Goal: Task Accomplishment & Management: Use online tool/utility

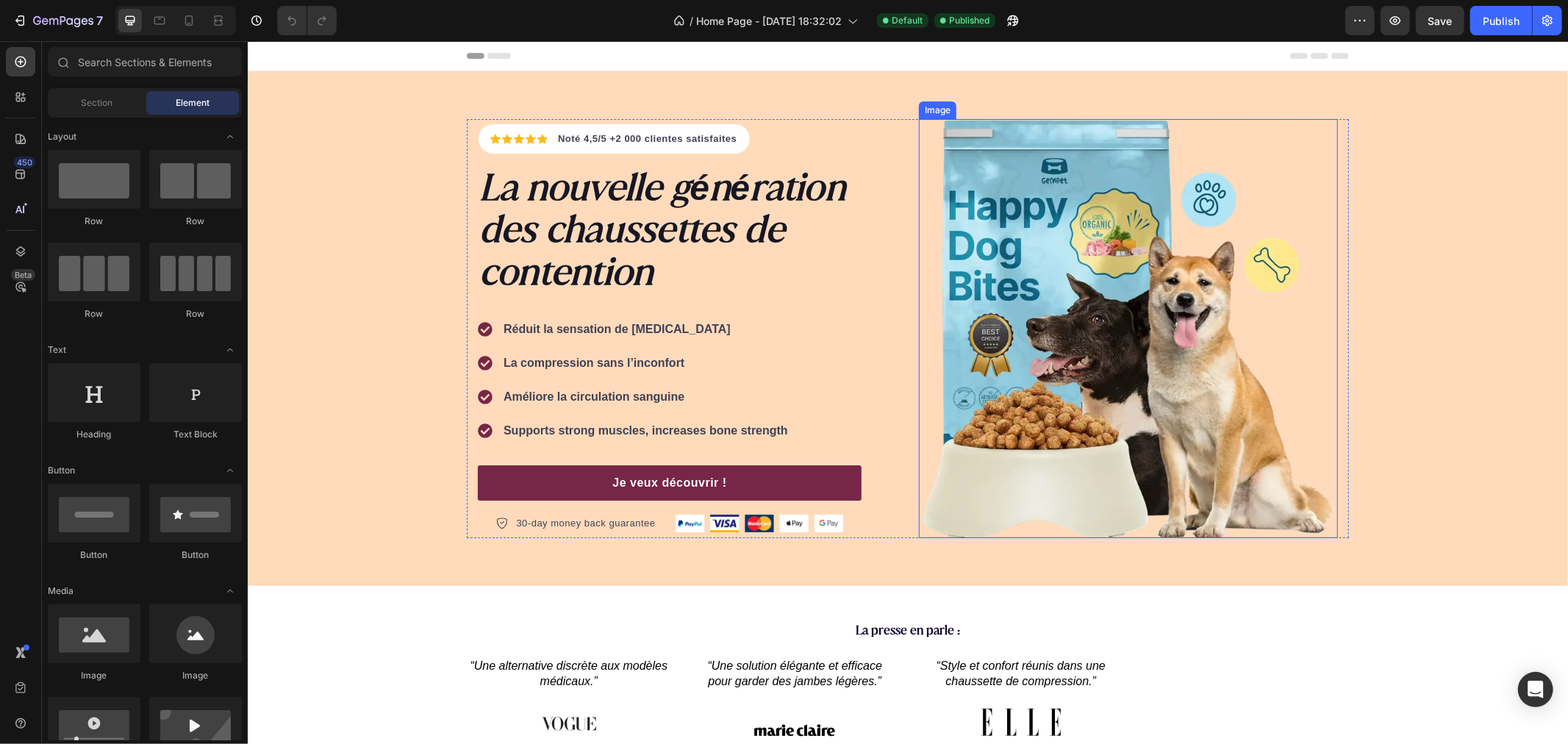
click at [1024, 228] on img at bounding box center [1128, 328] width 419 height 419
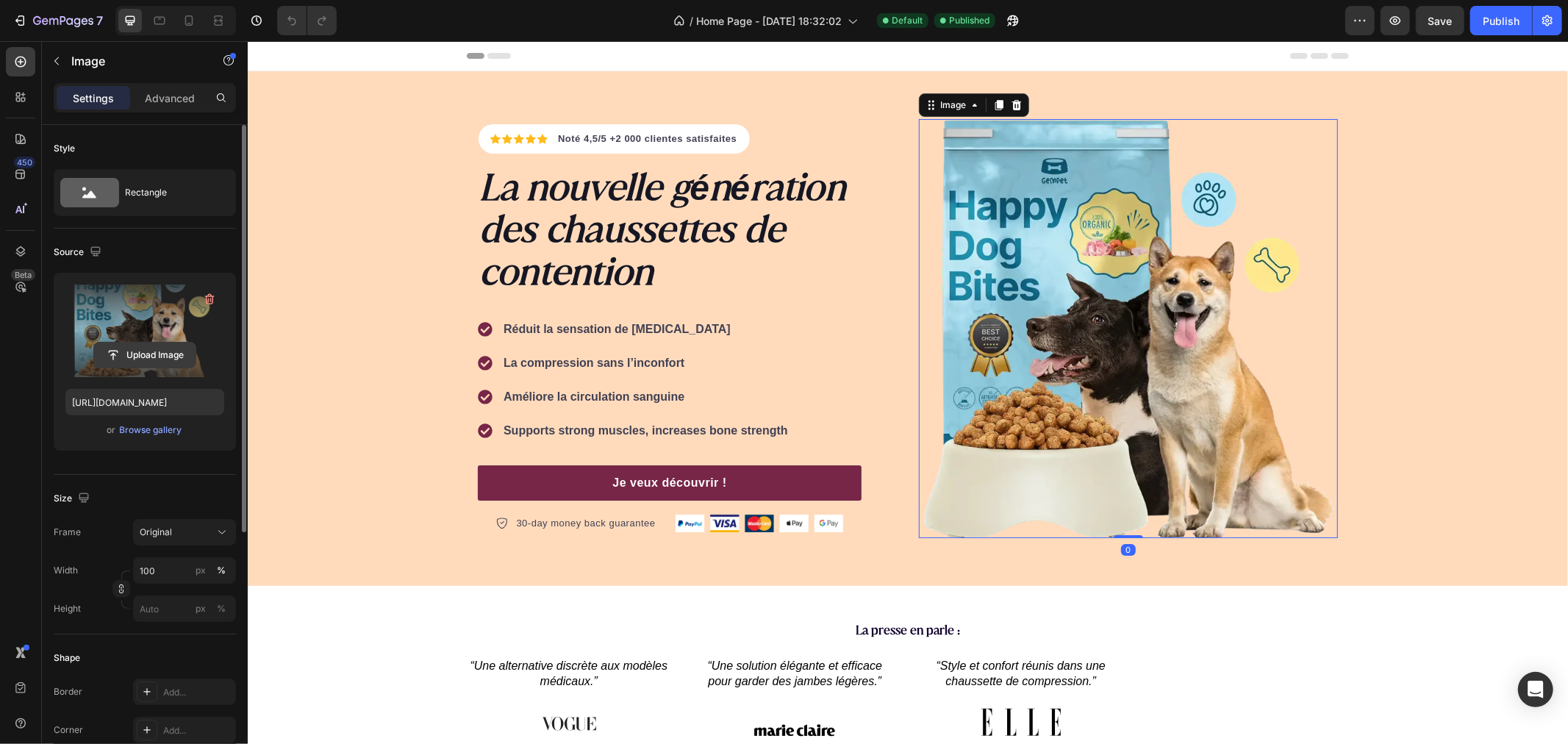
click at [155, 358] on input "file" at bounding box center [145, 355] width 102 height 25
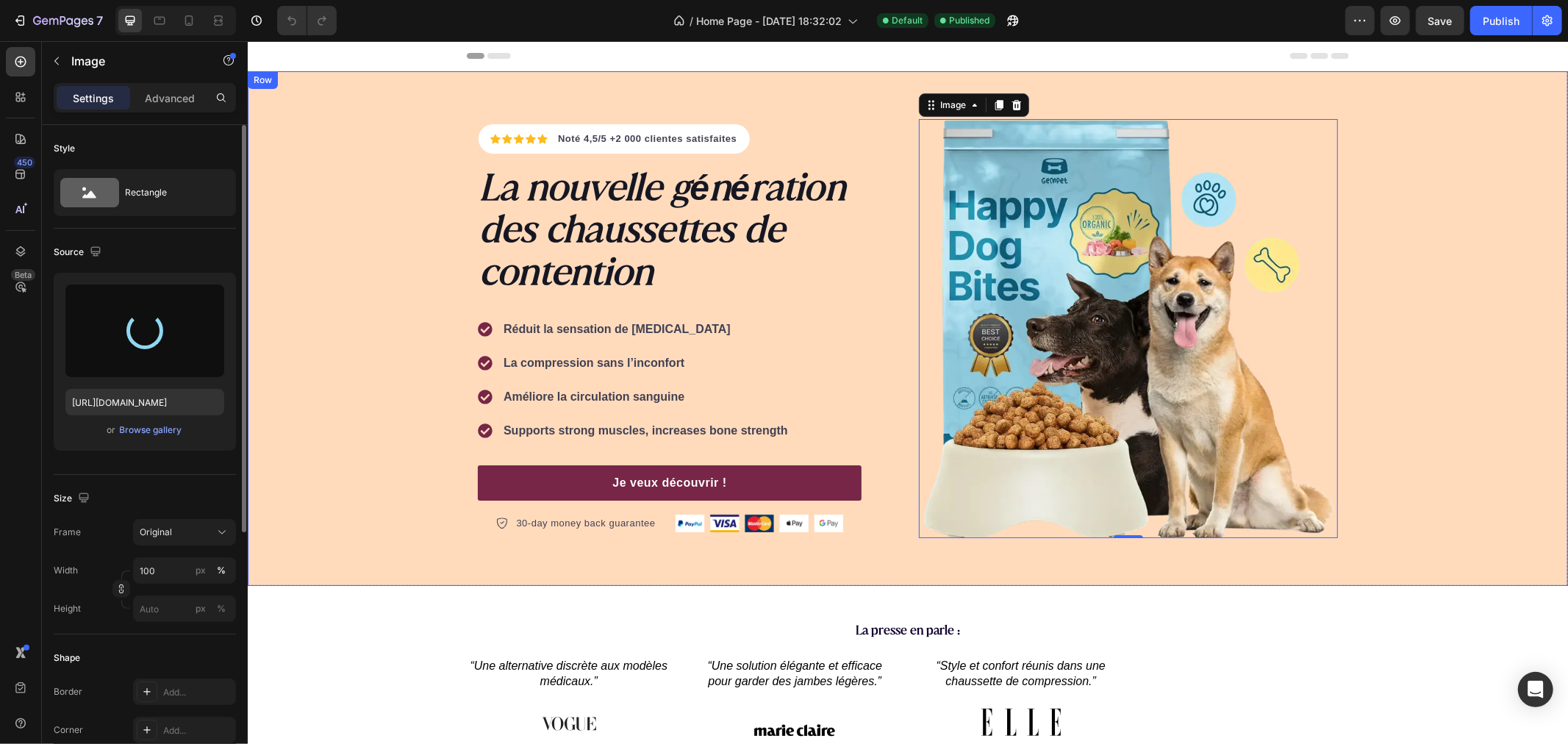
type input "[URL][DOMAIN_NAME]"
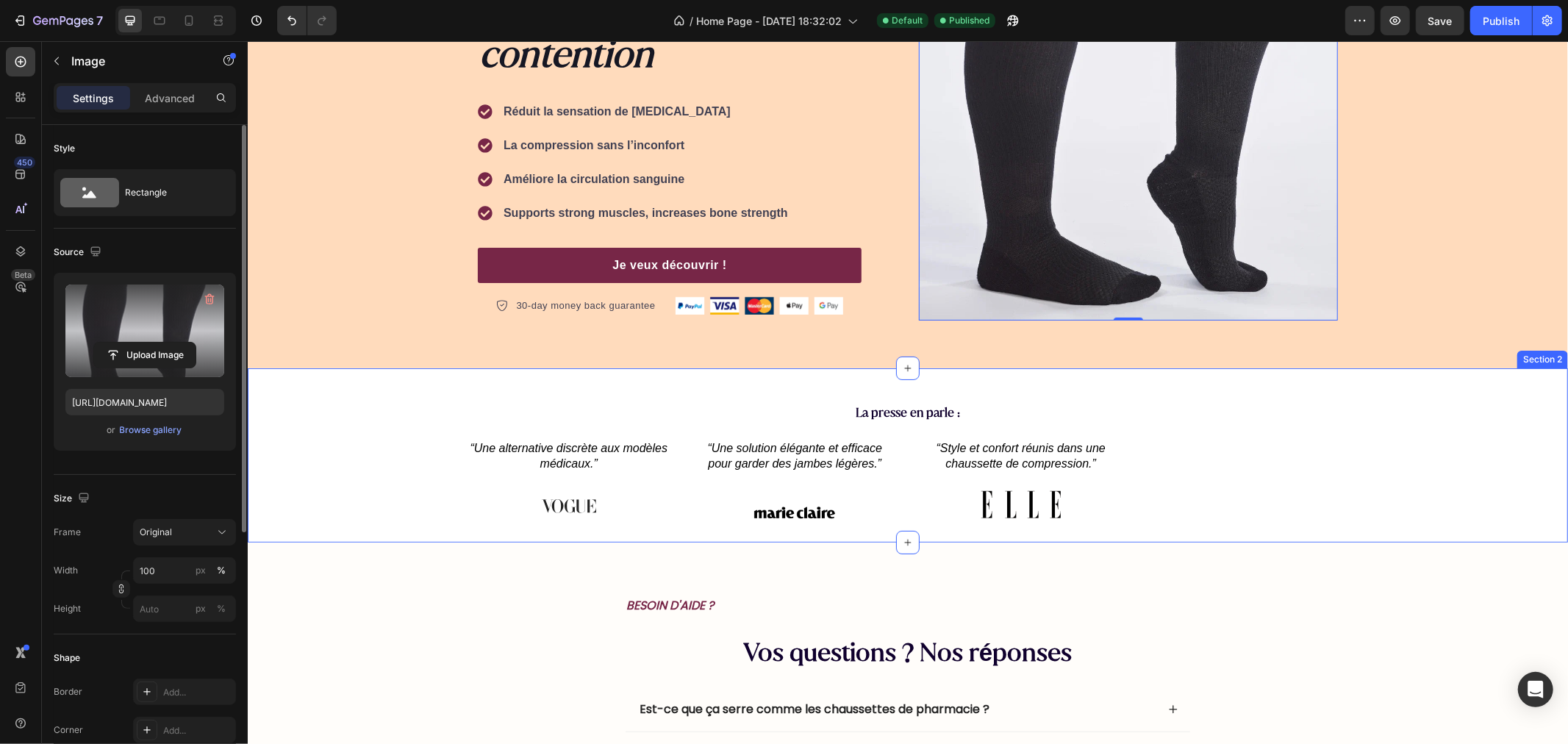
scroll to position [326, 0]
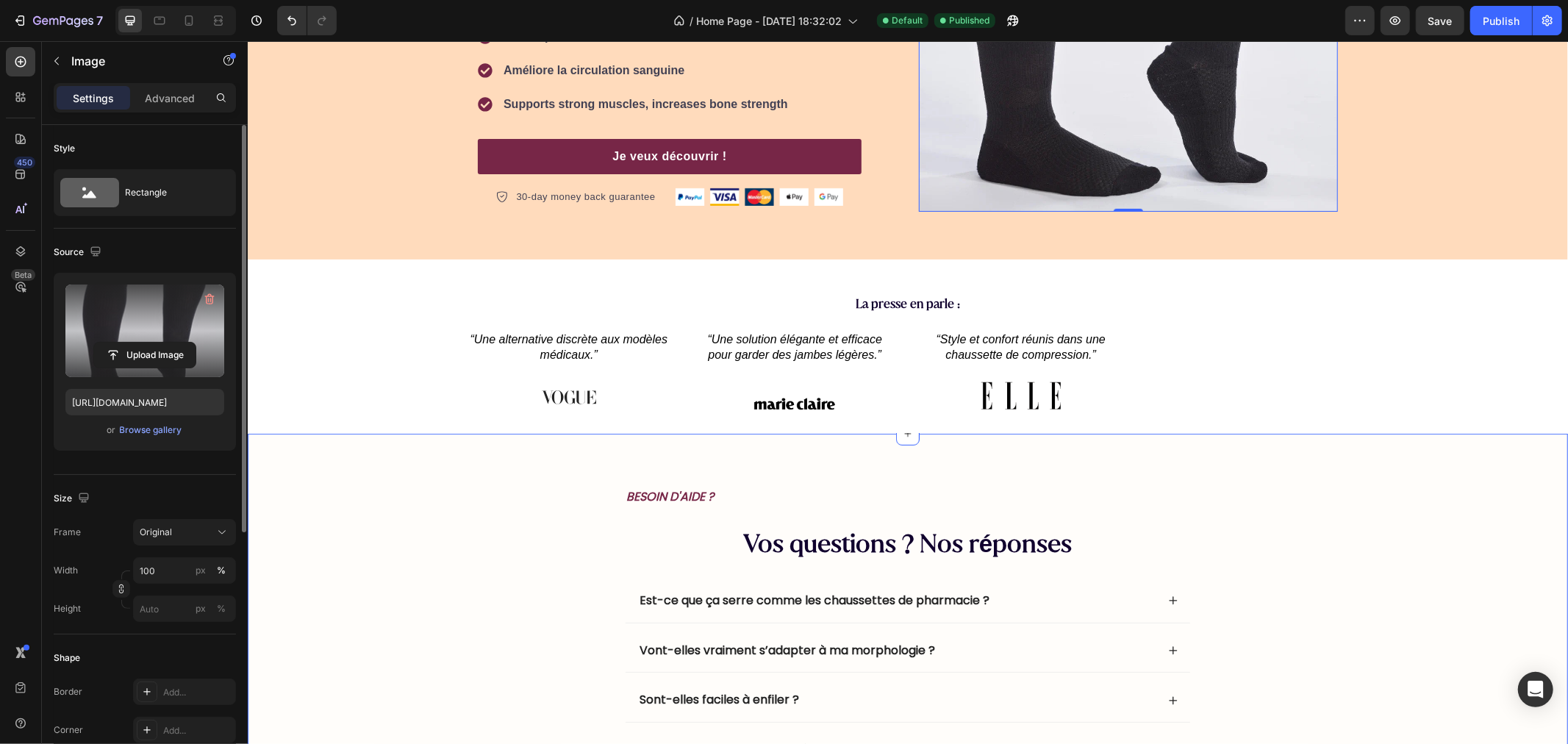
click at [392, 488] on div "BESOIN D'AIDE ? Text Block Vos questions ? Nos réponses Heading Est-ce que ça s…" at bounding box center [907, 718] width 1291 height 467
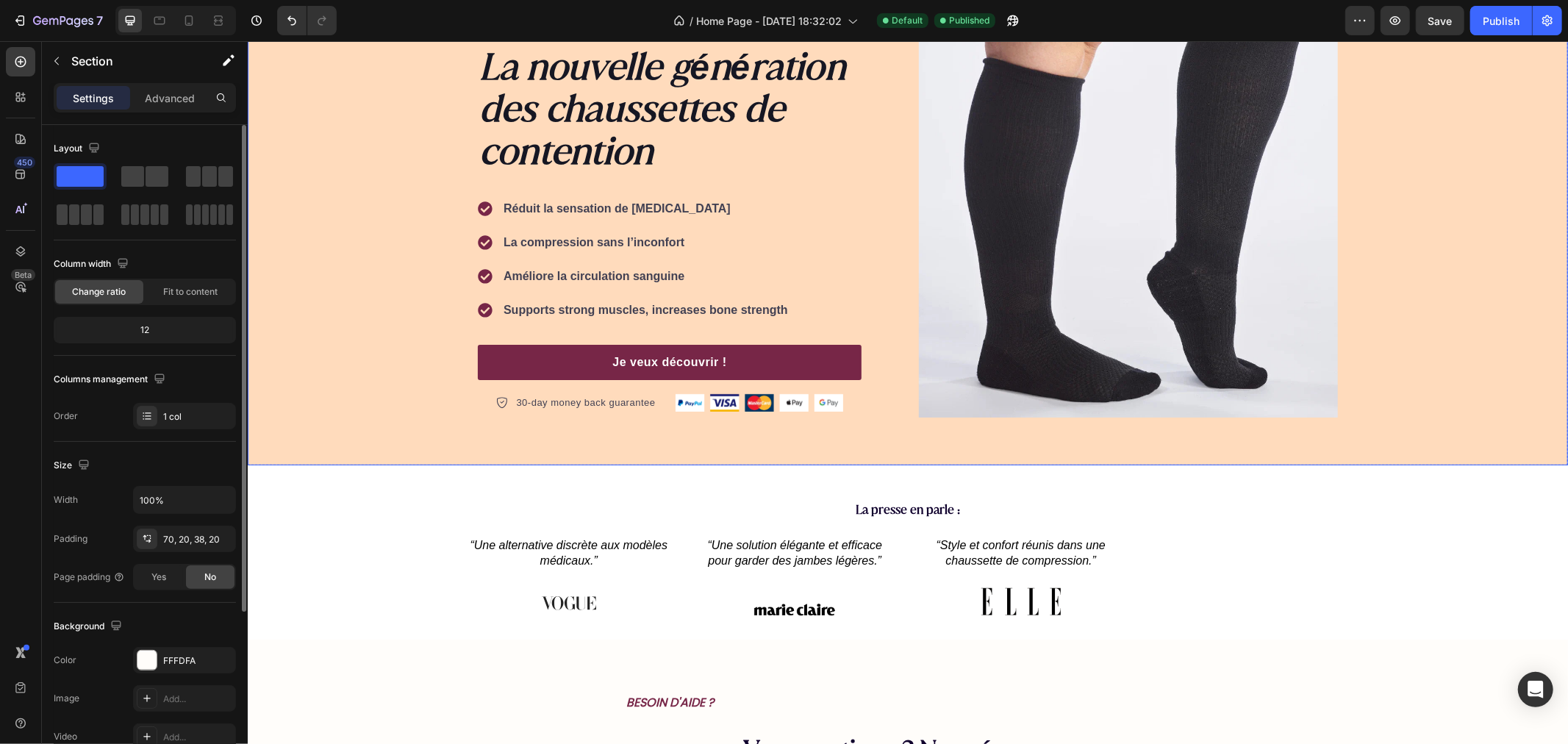
scroll to position [0, 0]
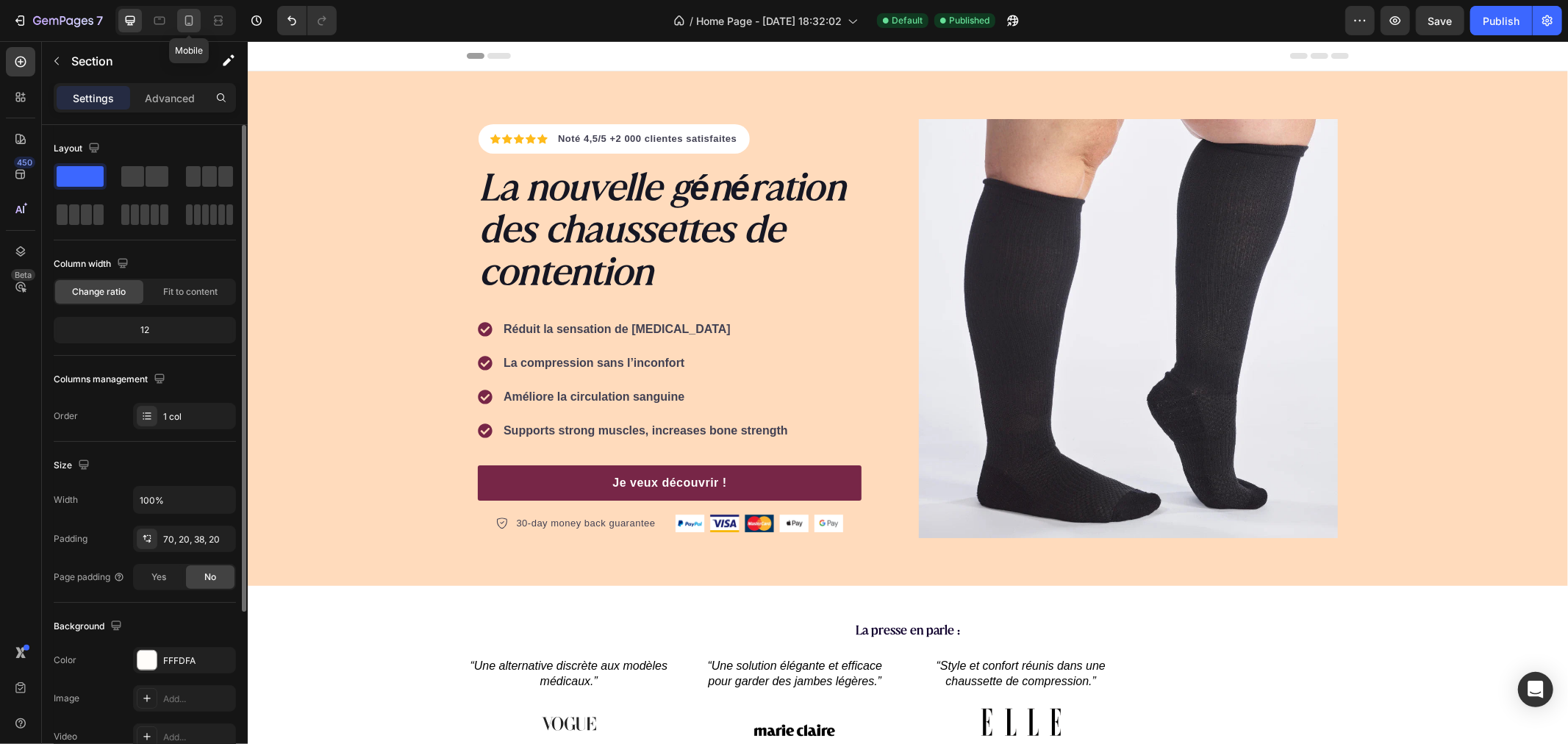
click at [188, 20] on icon at bounding box center [188, 21] width 15 height 15
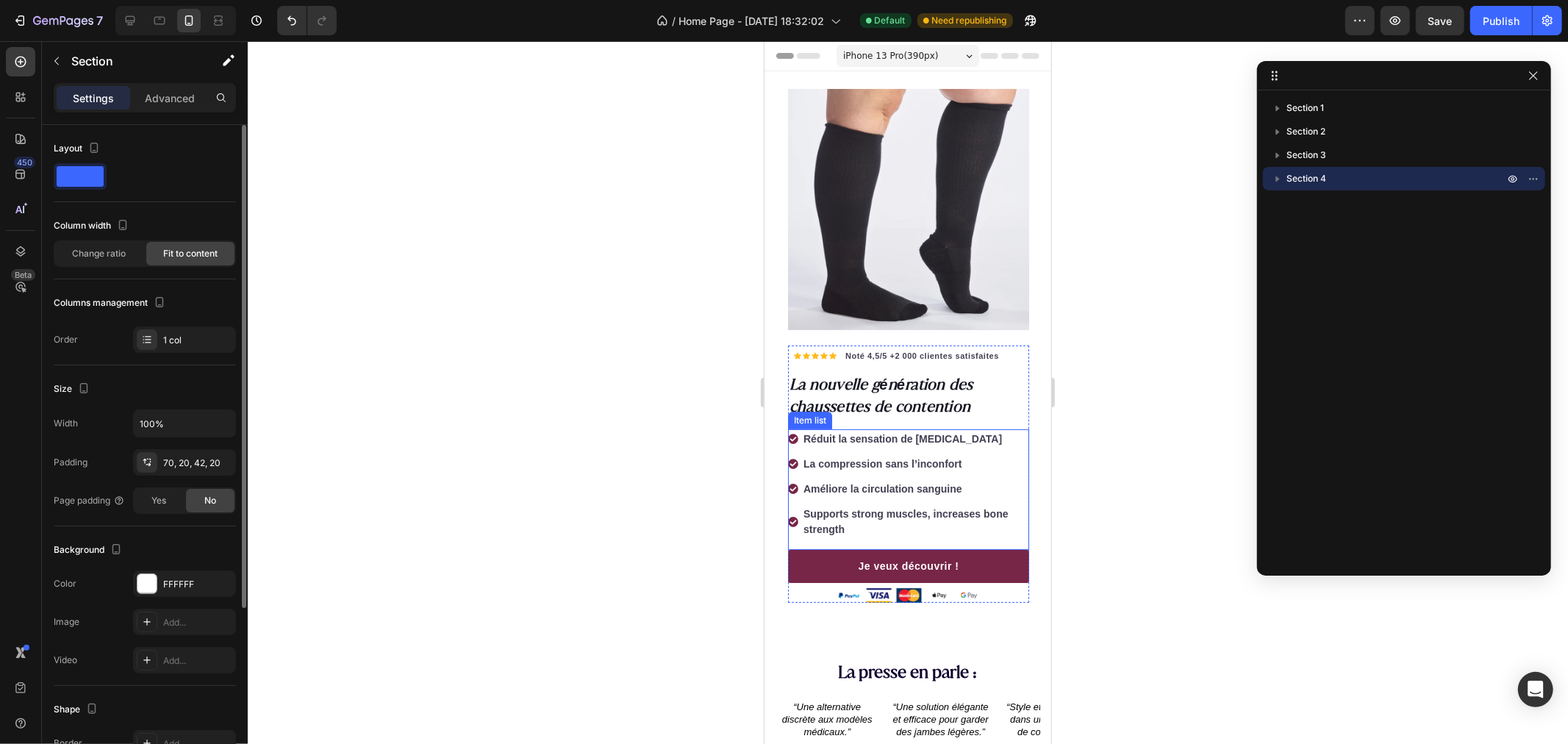
click at [844, 505] on p "Supports strong muscles, increases bone strength" at bounding box center [915, 521] width 223 height 31
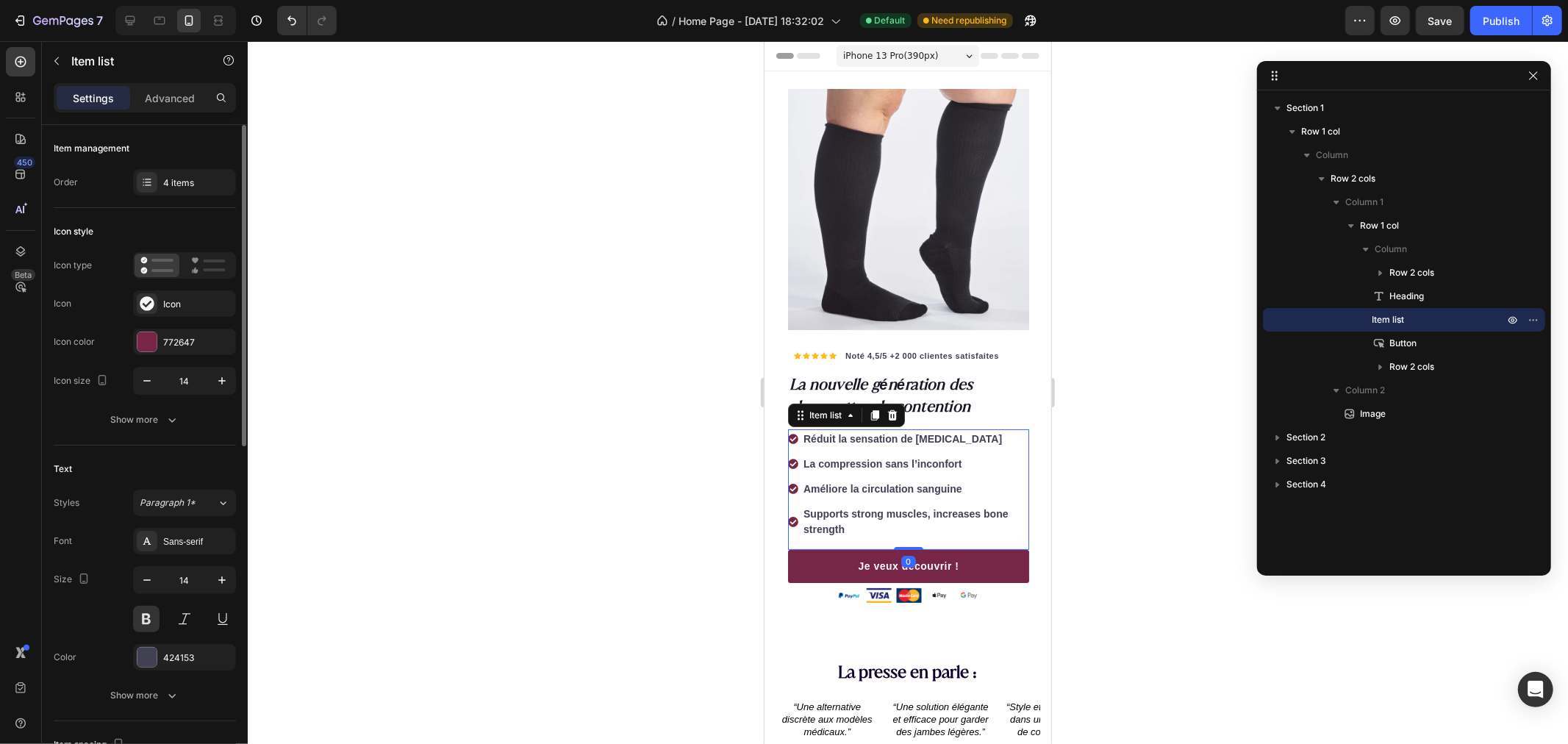
click at [844, 505] on p "Supports strong muscles, increases bone strength" at bounding box center [915, 521] width 223 height 31
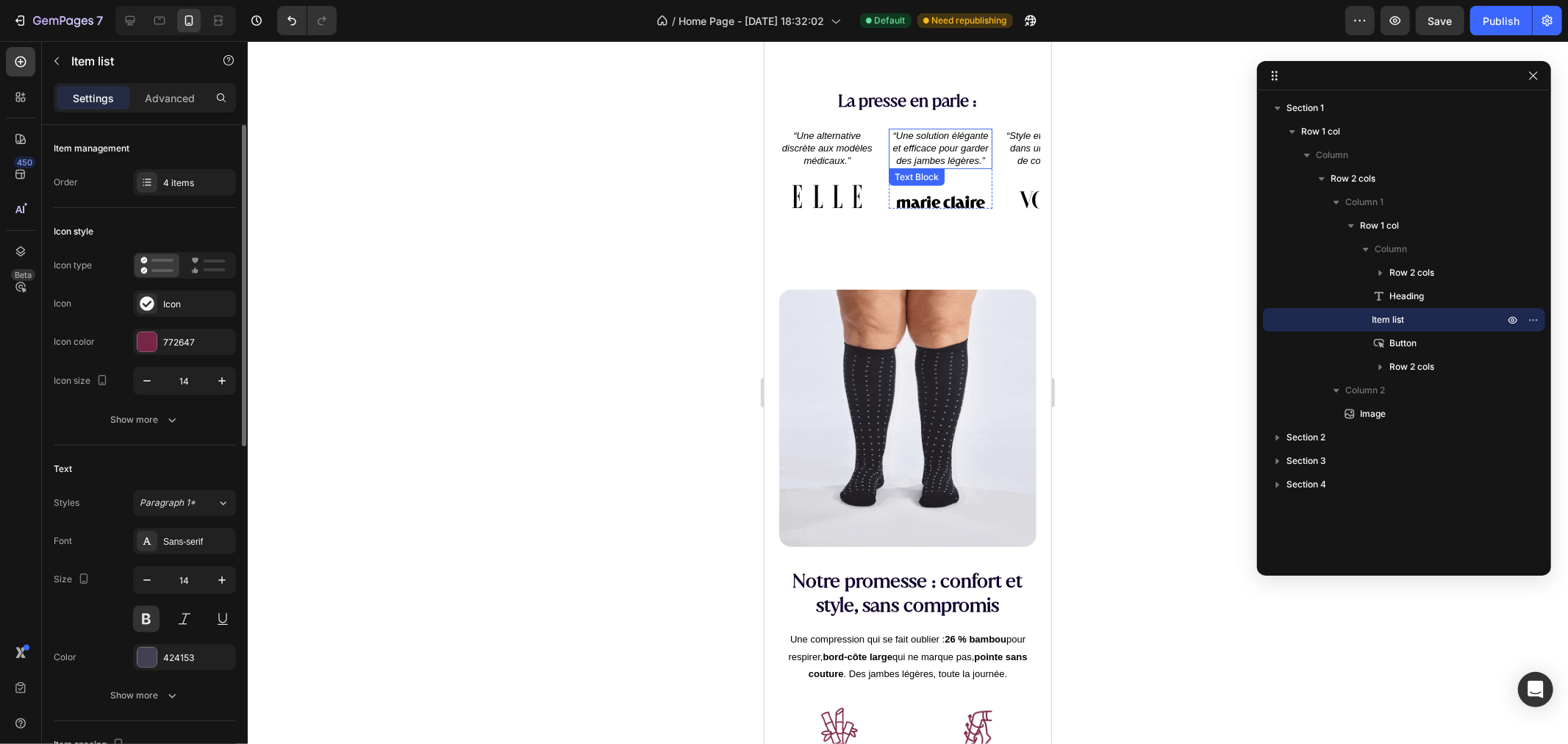
type input "16"
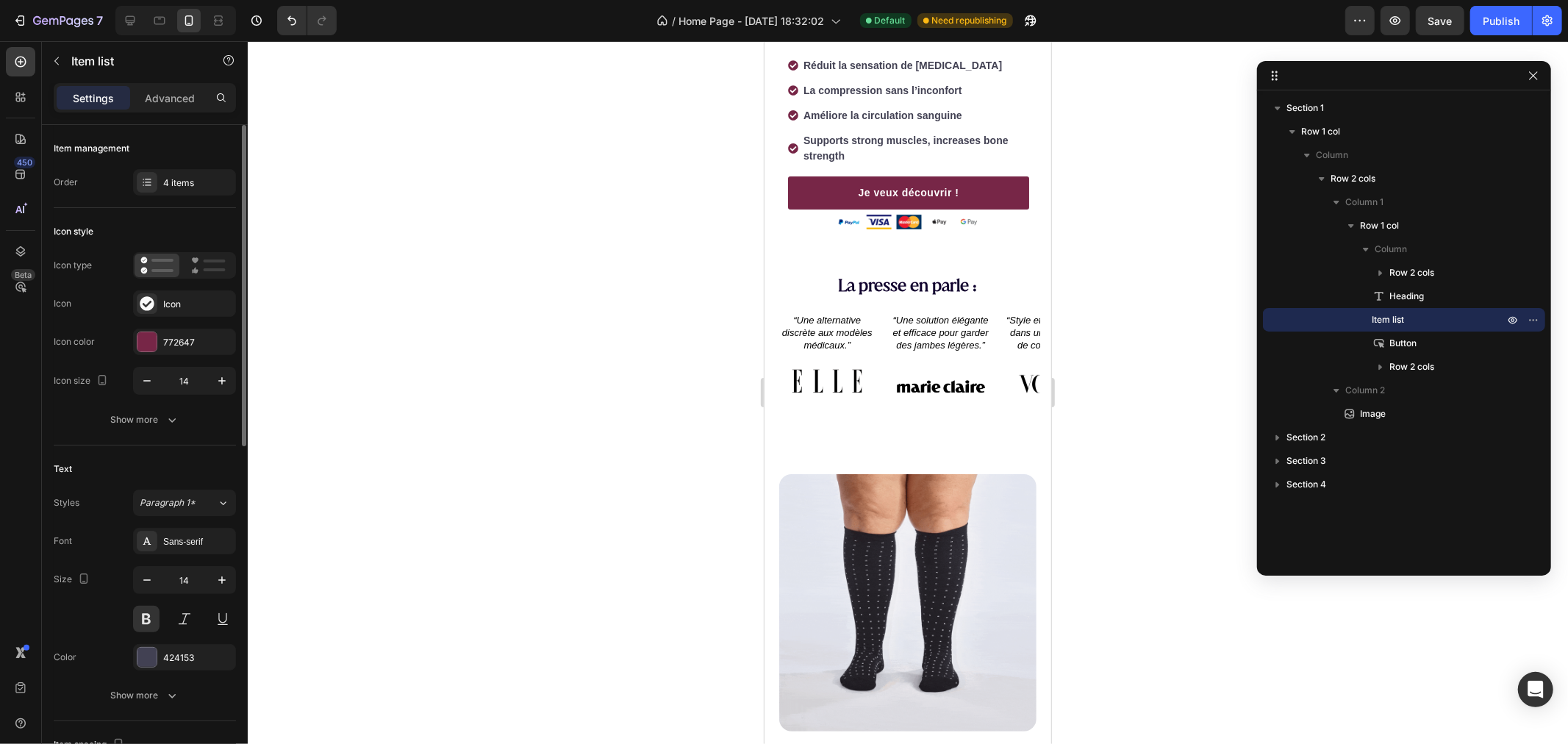
scroll to position [172, 0]
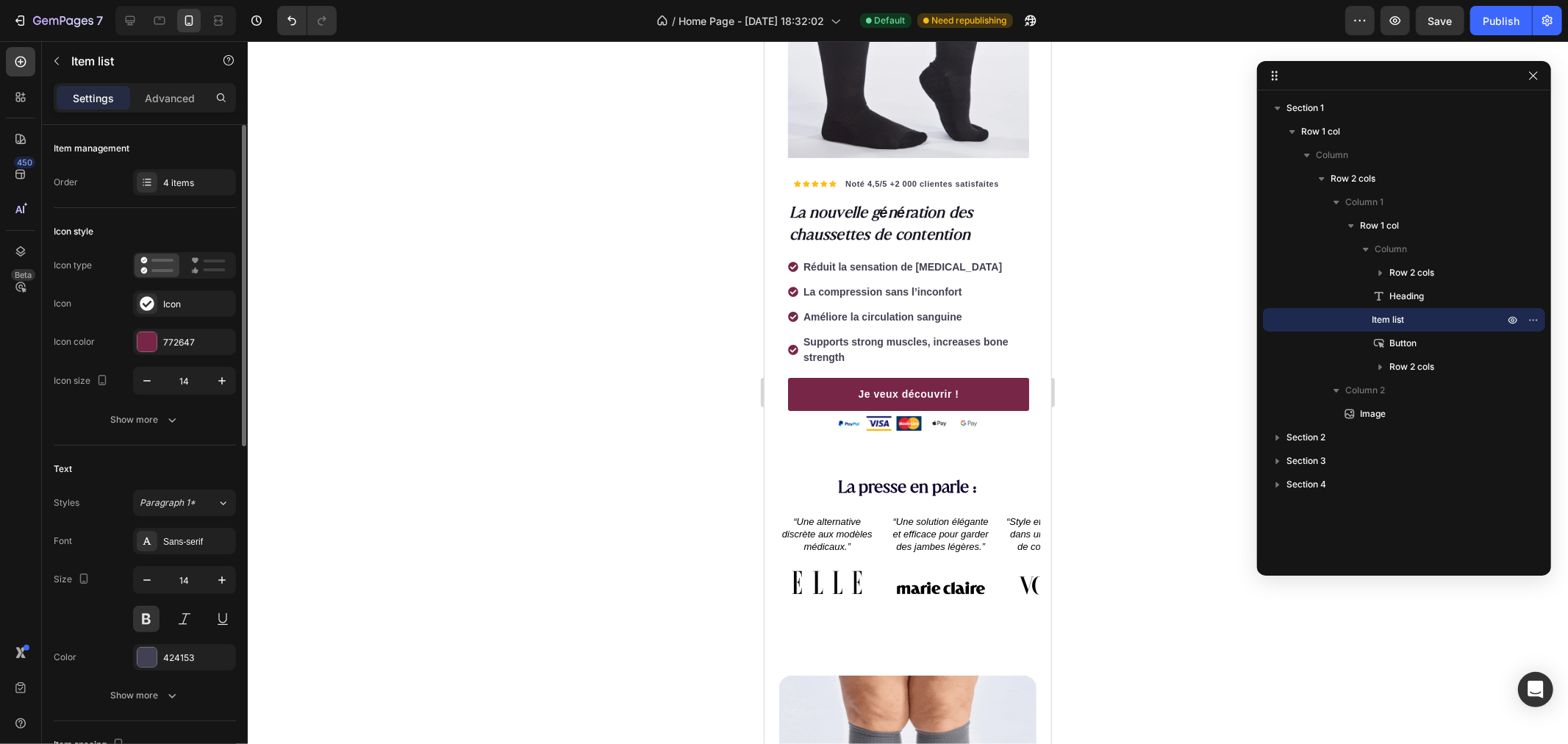
click at [883, 335] on p "Supports strong muscles, increases bone strength" at bounding box center [915, 349] width 223 height 31
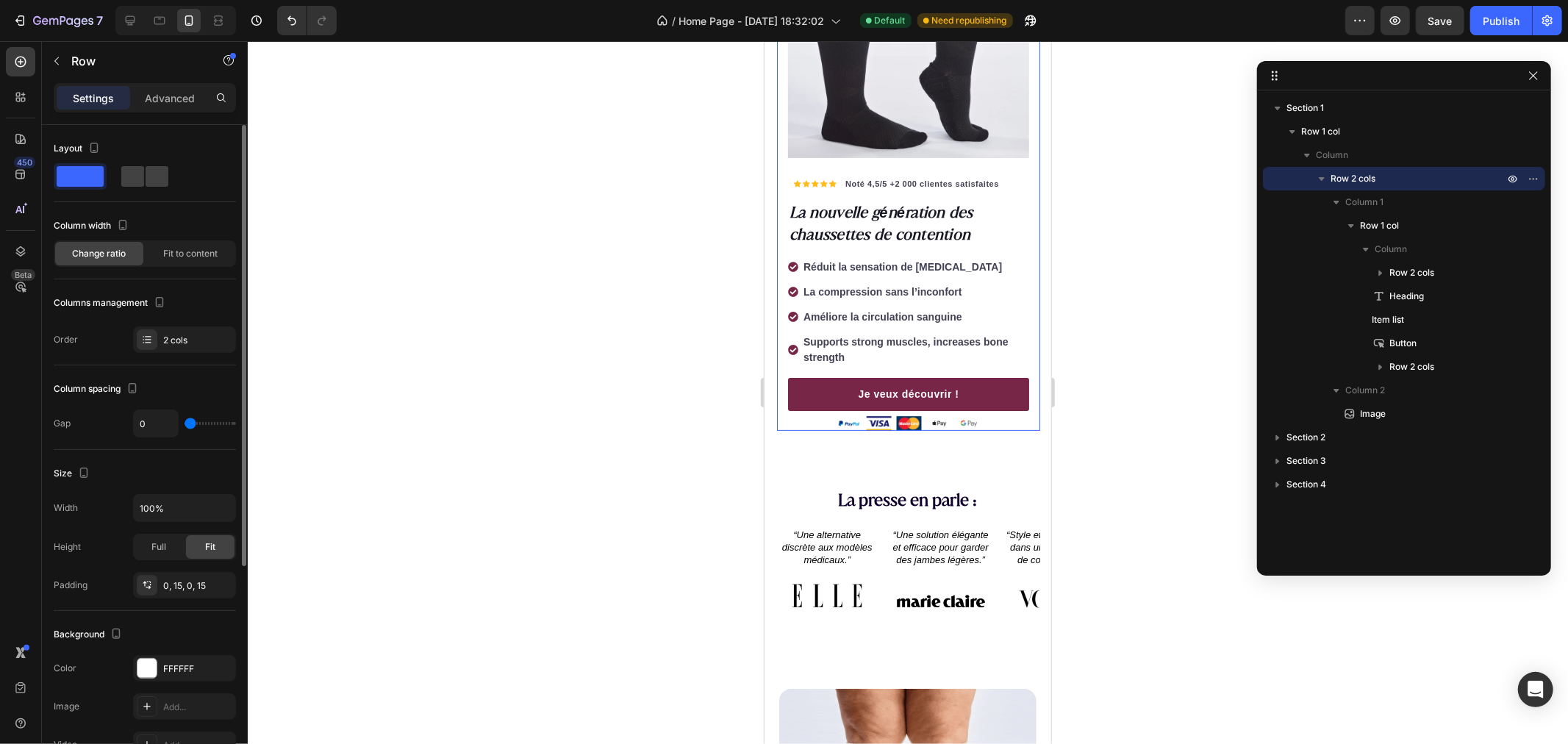
click at [784, 330] on div "Icon Icon Icon Icon Icon Icon List Hoz Noté 4,5/5 +2 000 clientes satisfaites T…" at bounding box center [908, 172] width 263 height 514
click at [788, 344] on icon at bounding box center [792, 349] width 11 height 11
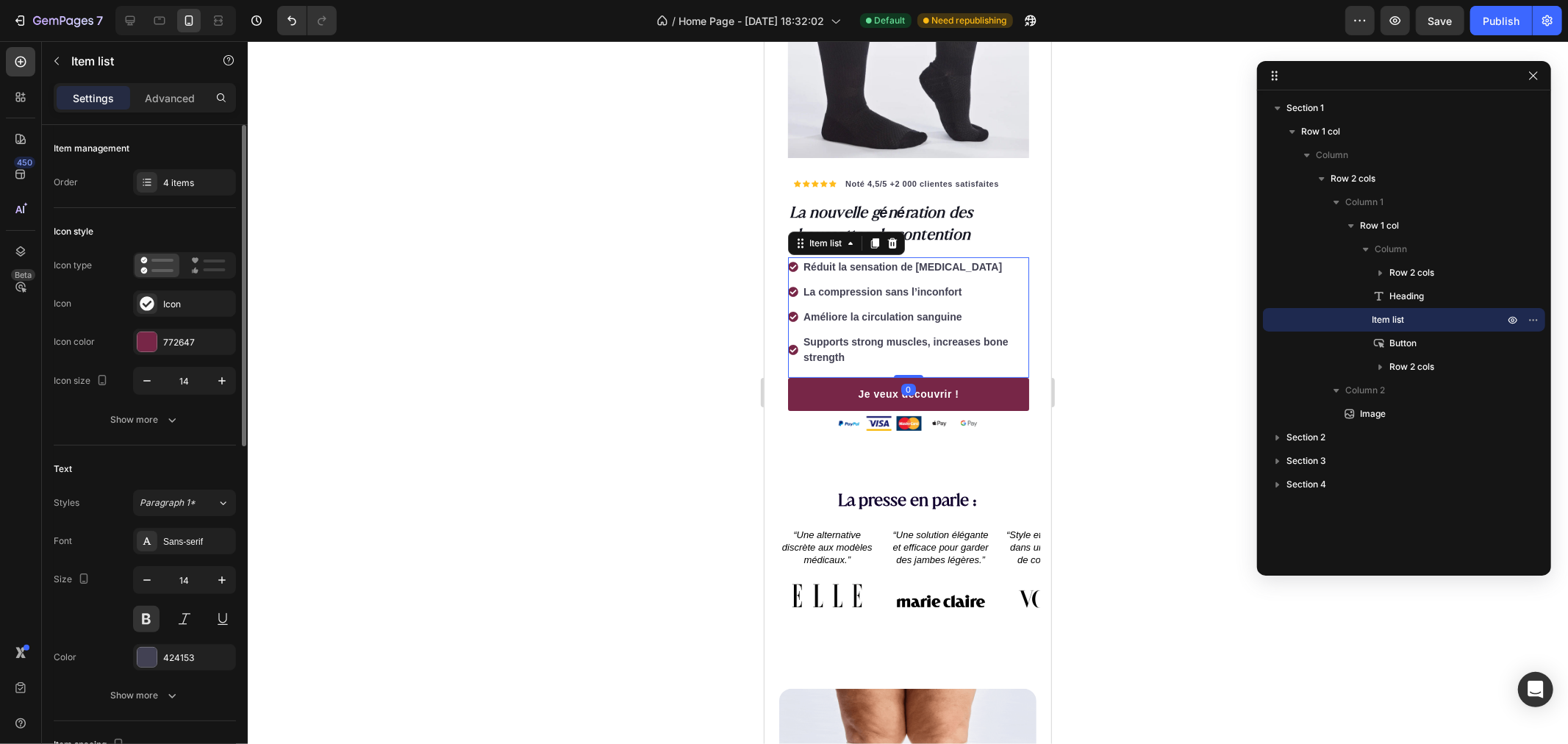
click at [791, 344] on icon at bounding box center [792, 349] width 11 height 11
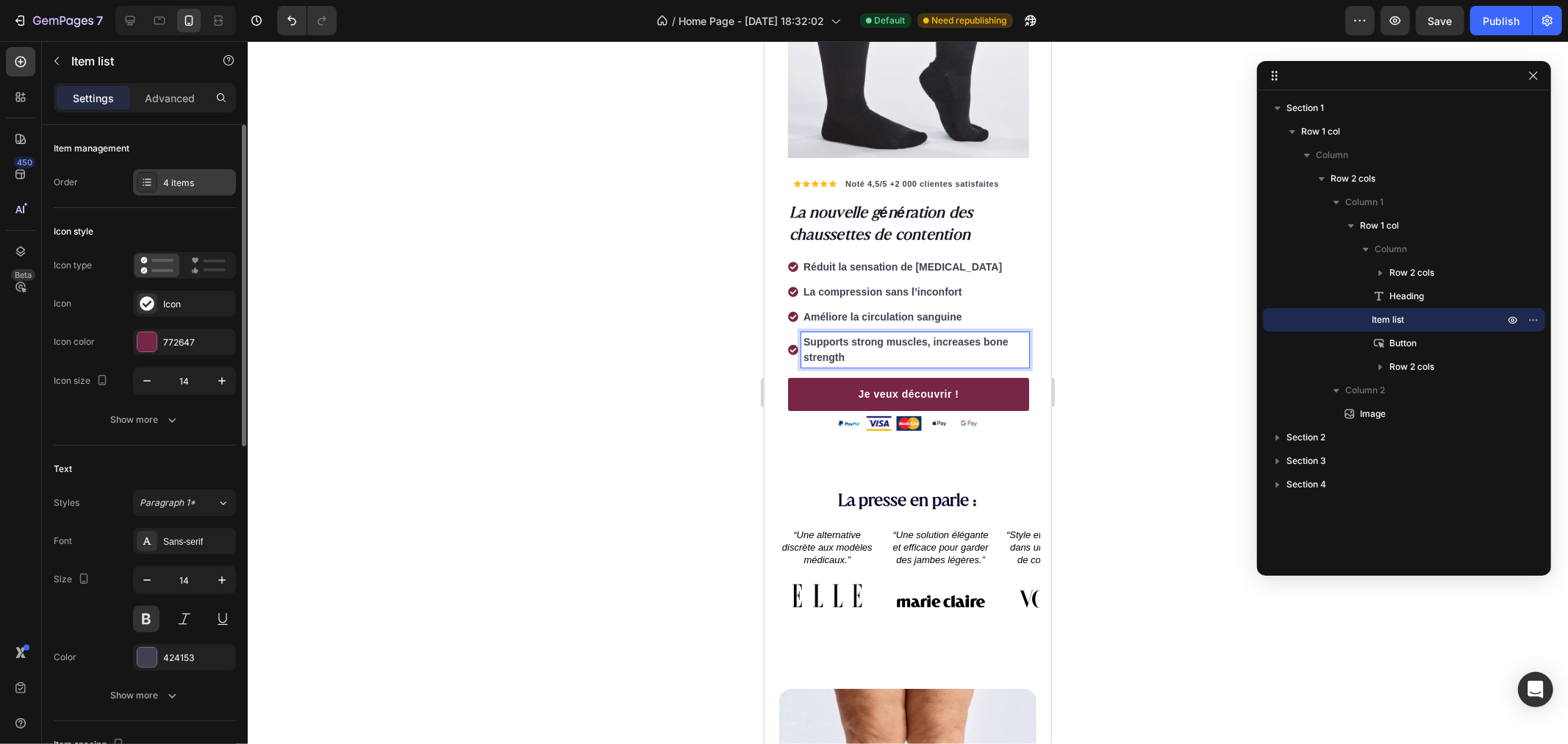
click at [188, 185] on div "4 items" at bounding box center [198, 183] width 70 height 14
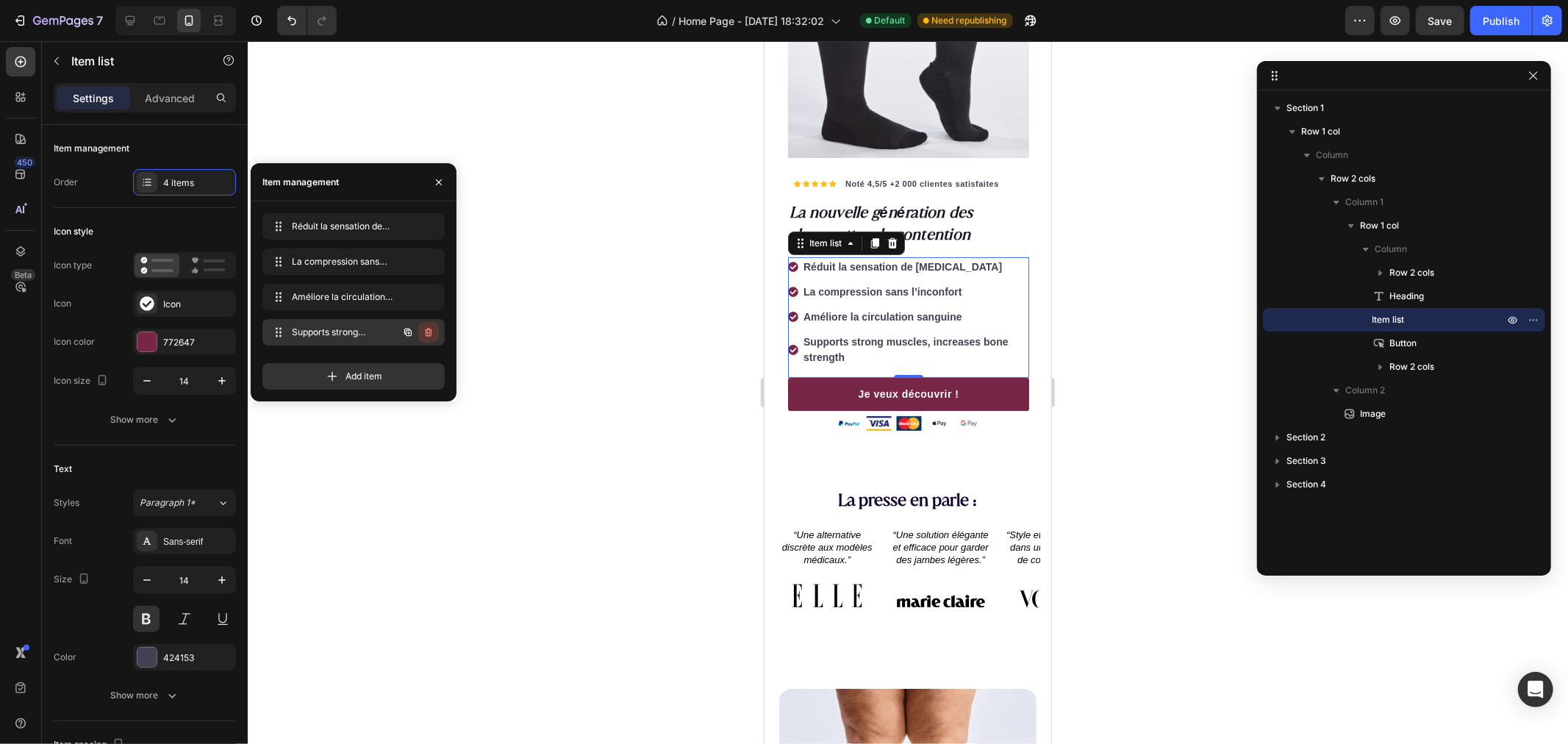
click at [435, 329] on button "button" at bounding box center [428, 332] width 21 height 21
click at [419, 331] on div "Delete" at bounding box center [419, 333] width 27 height 14
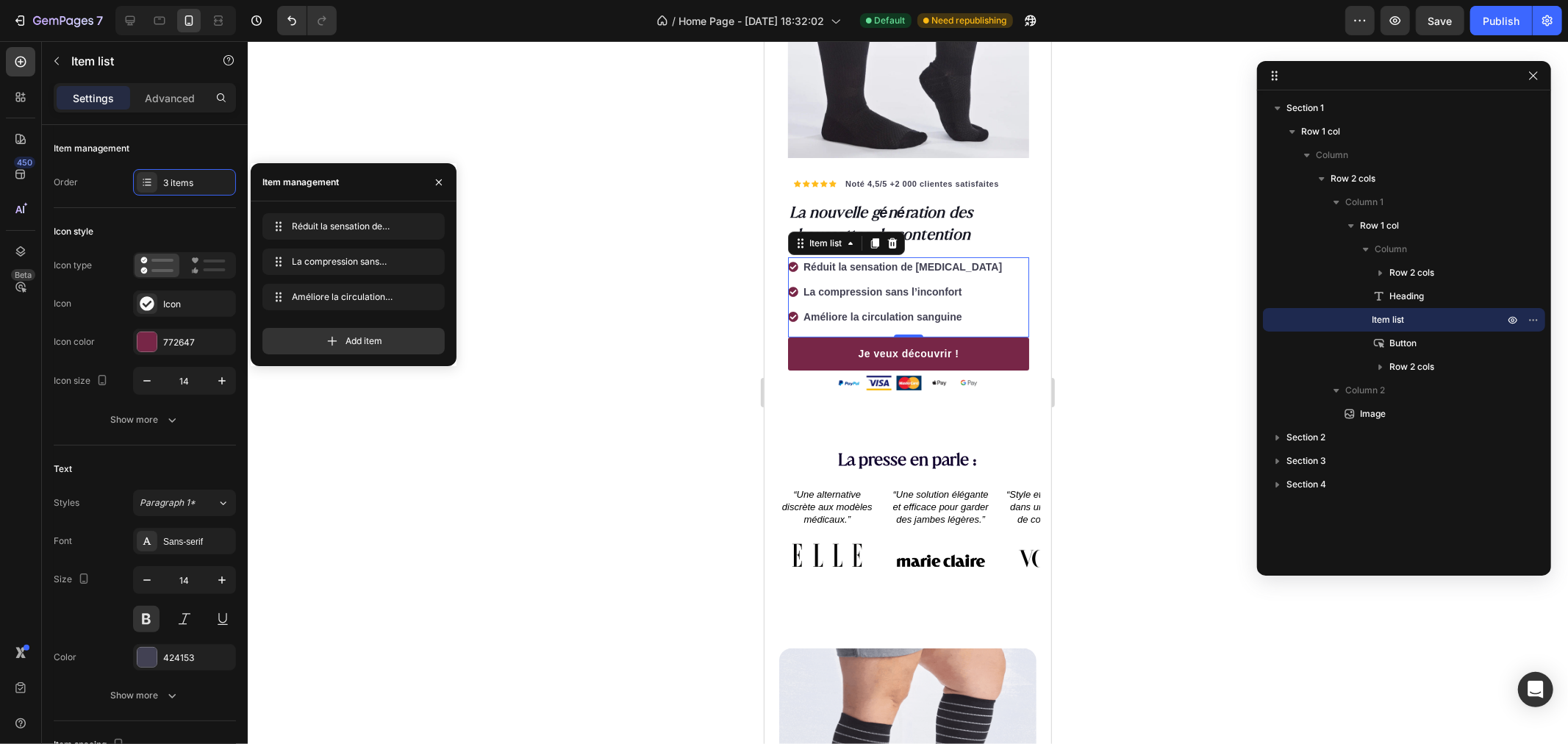
click at [567, 309] on div at bounding box center [908, 393] width 1320 height 703
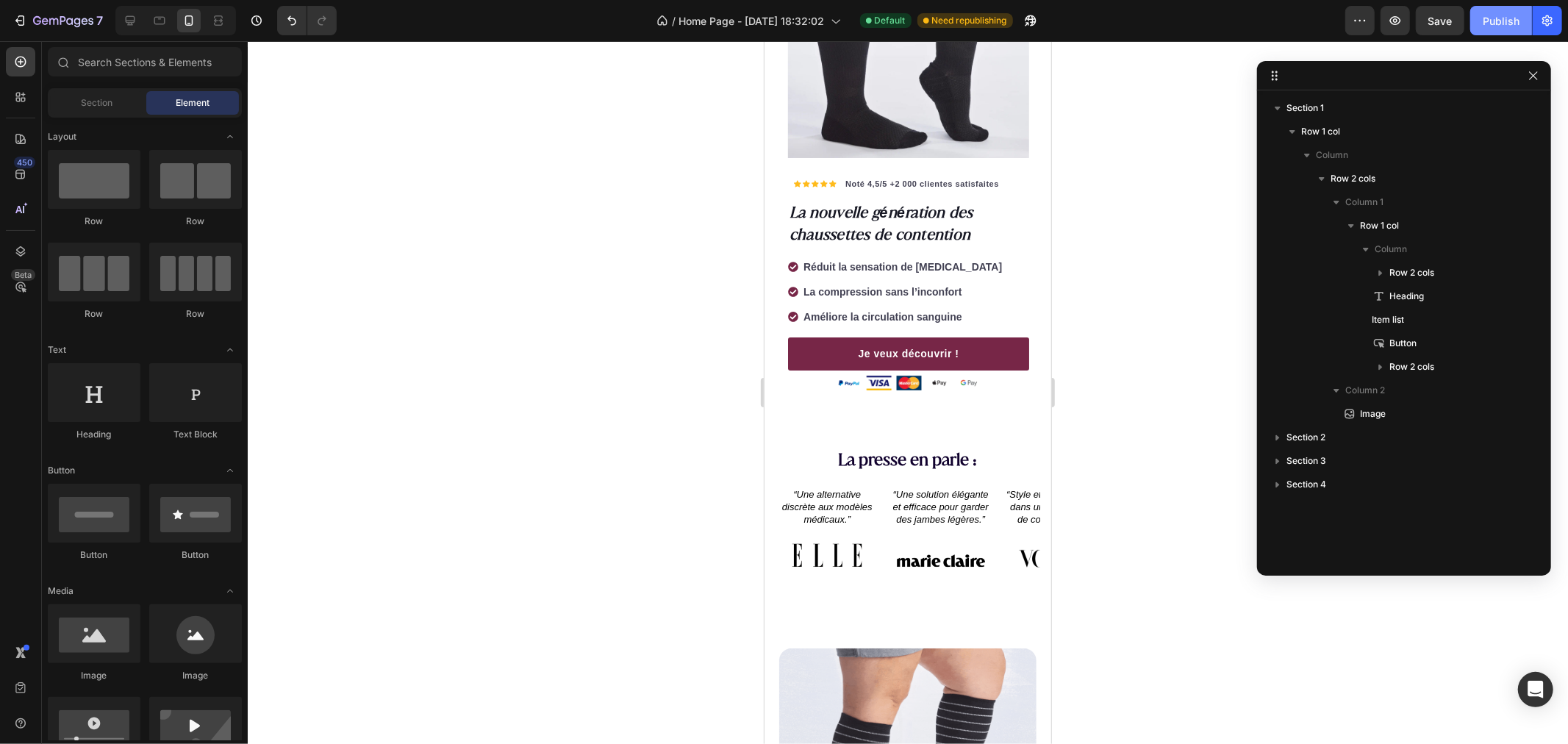
click at [1497, 20] on div "Publish" at bounding box center [1501, 22] width 37 height 16
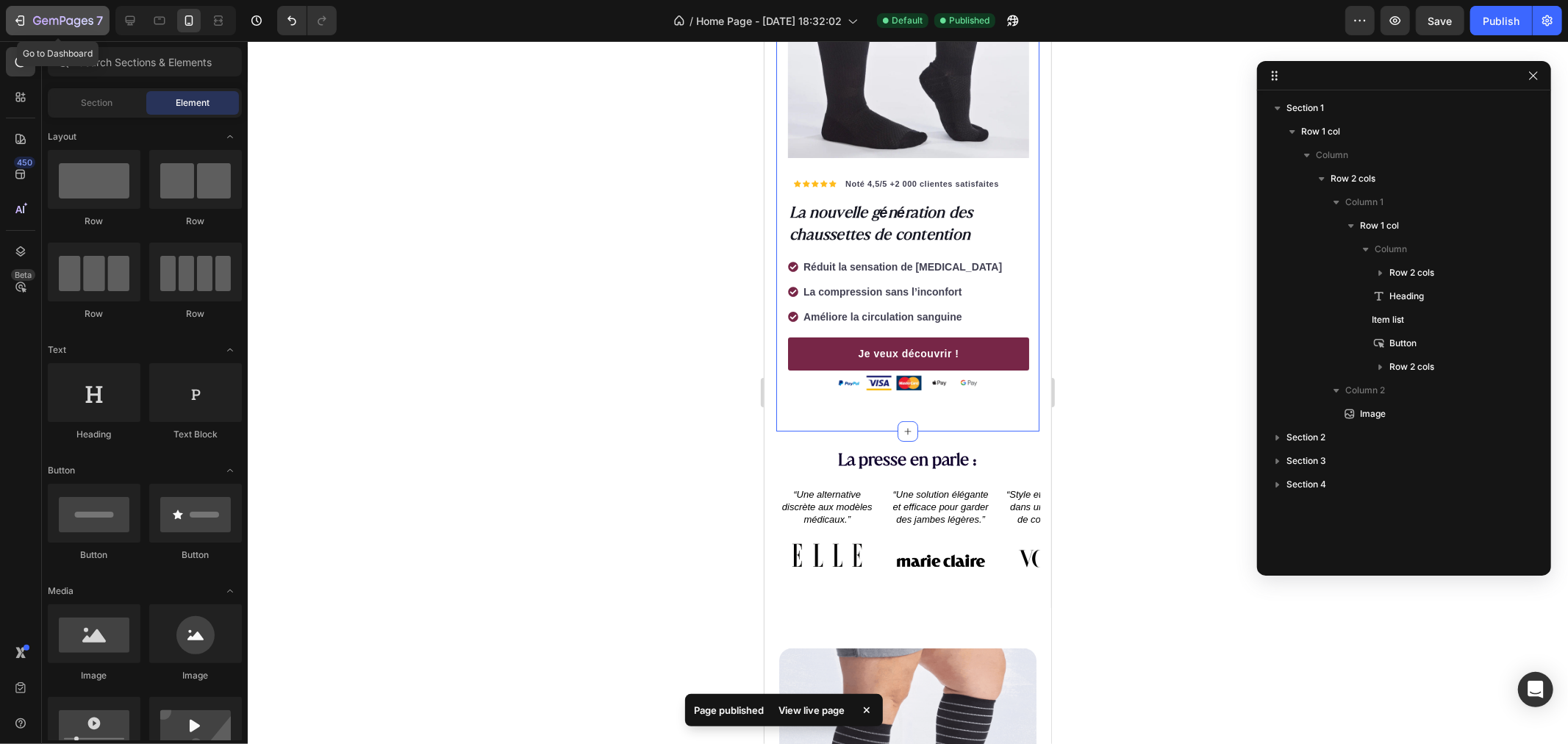
click at [12, 11] on button "7" at bounding box center [58, 21] width 104 height 29
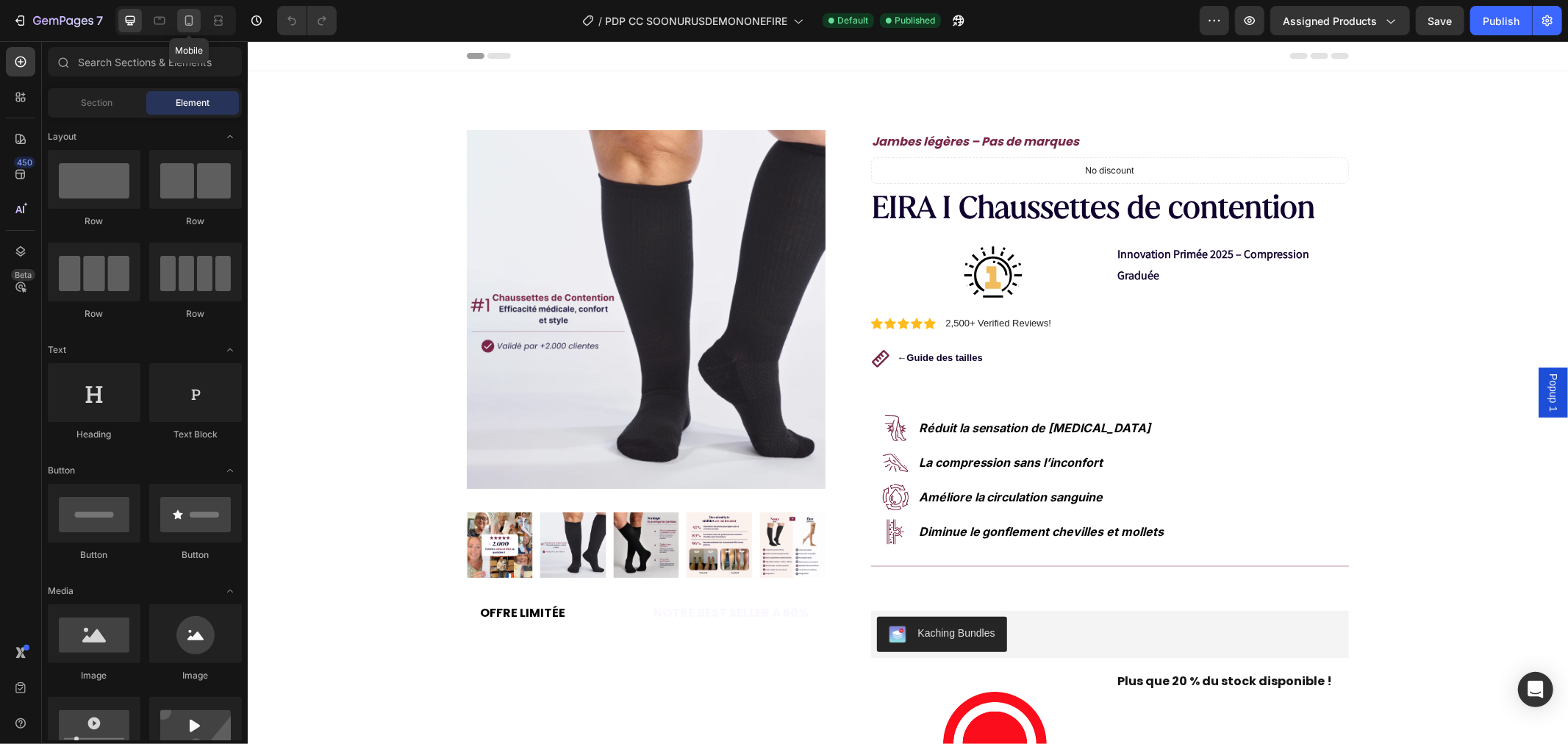
click at [186, 23] on icon at bounding box center [189, 21] width 8 height 11
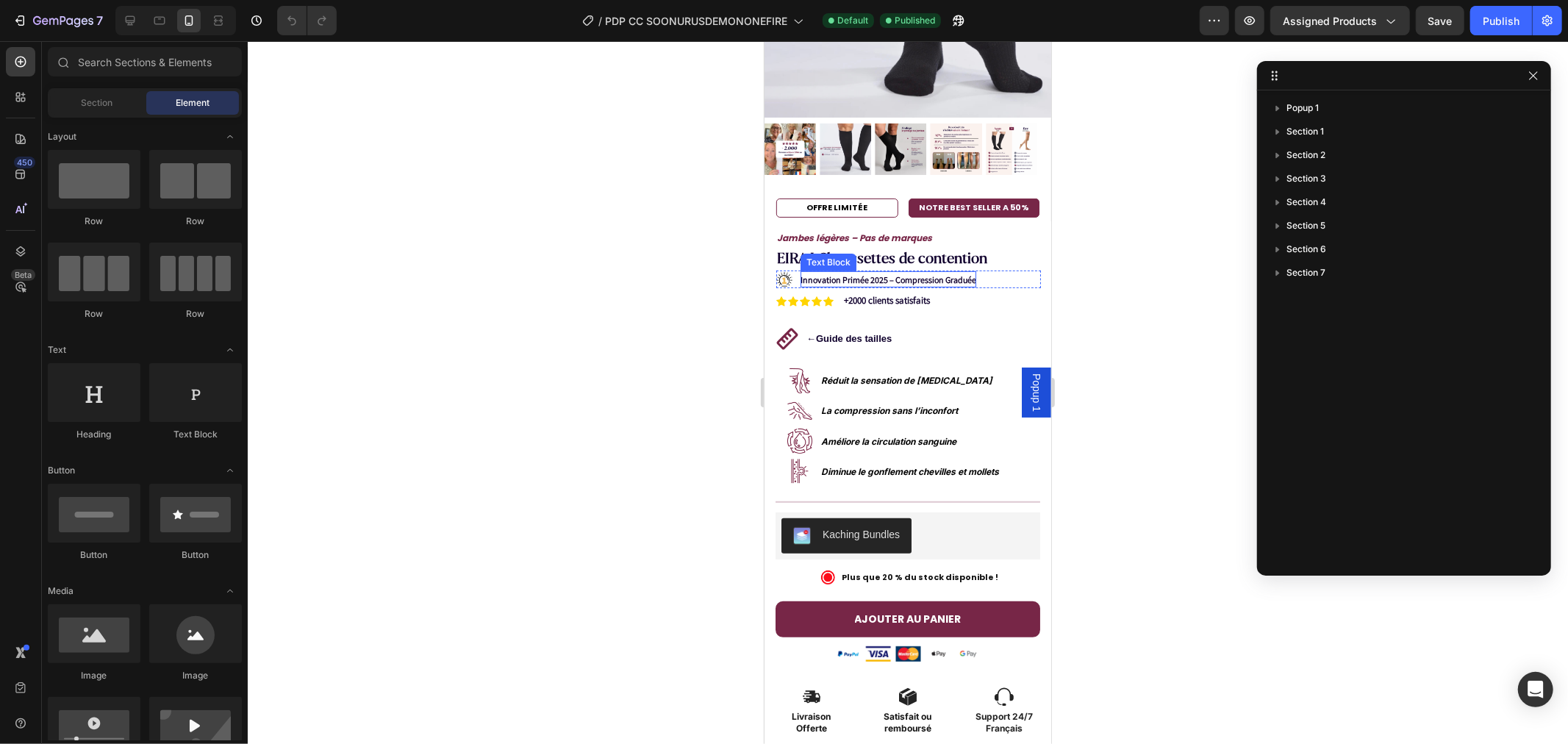
scroll to position [489, 0]
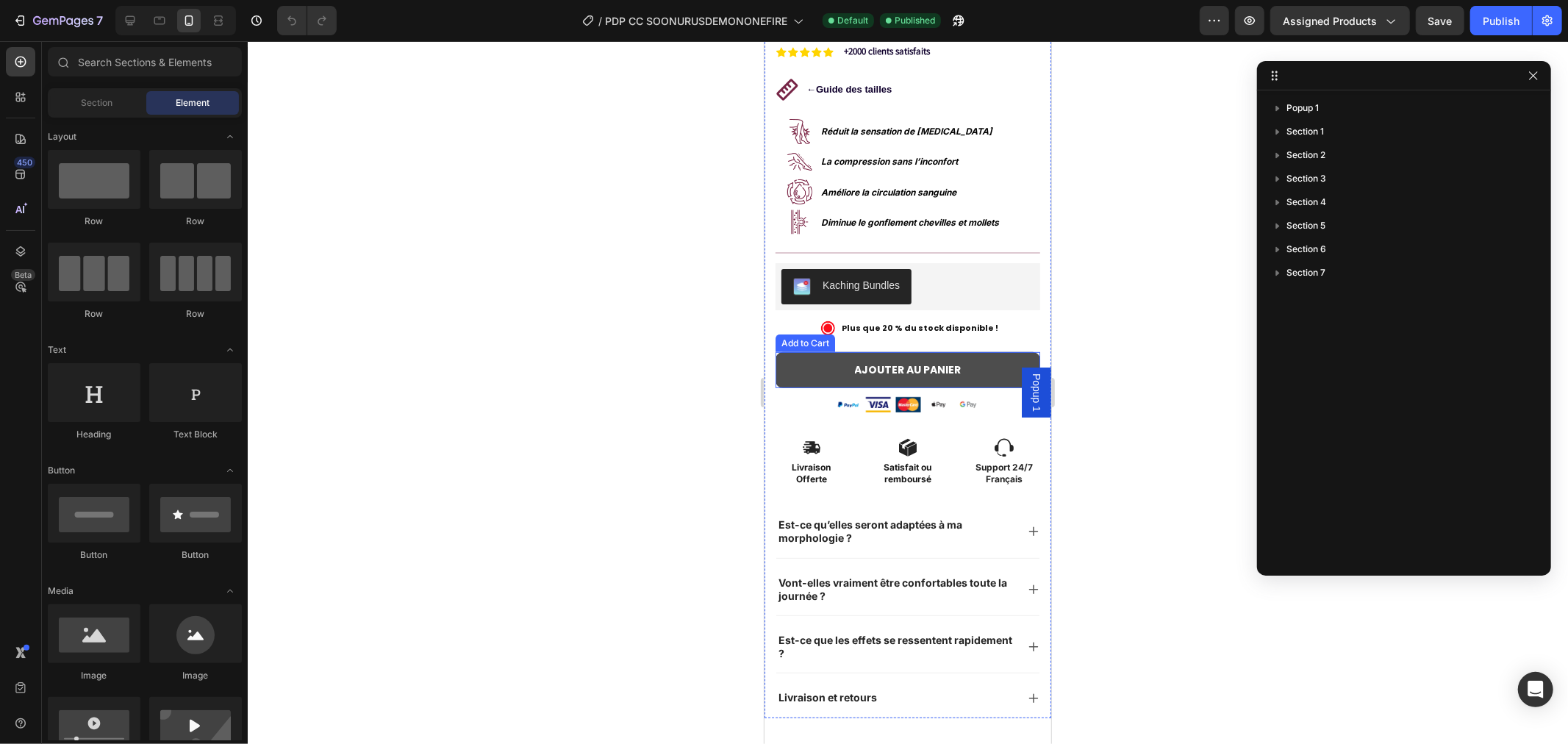
click at [788, 351] on button "AJOUTER AU PANIER" at bounding box center [907, 369] width 264 height 36
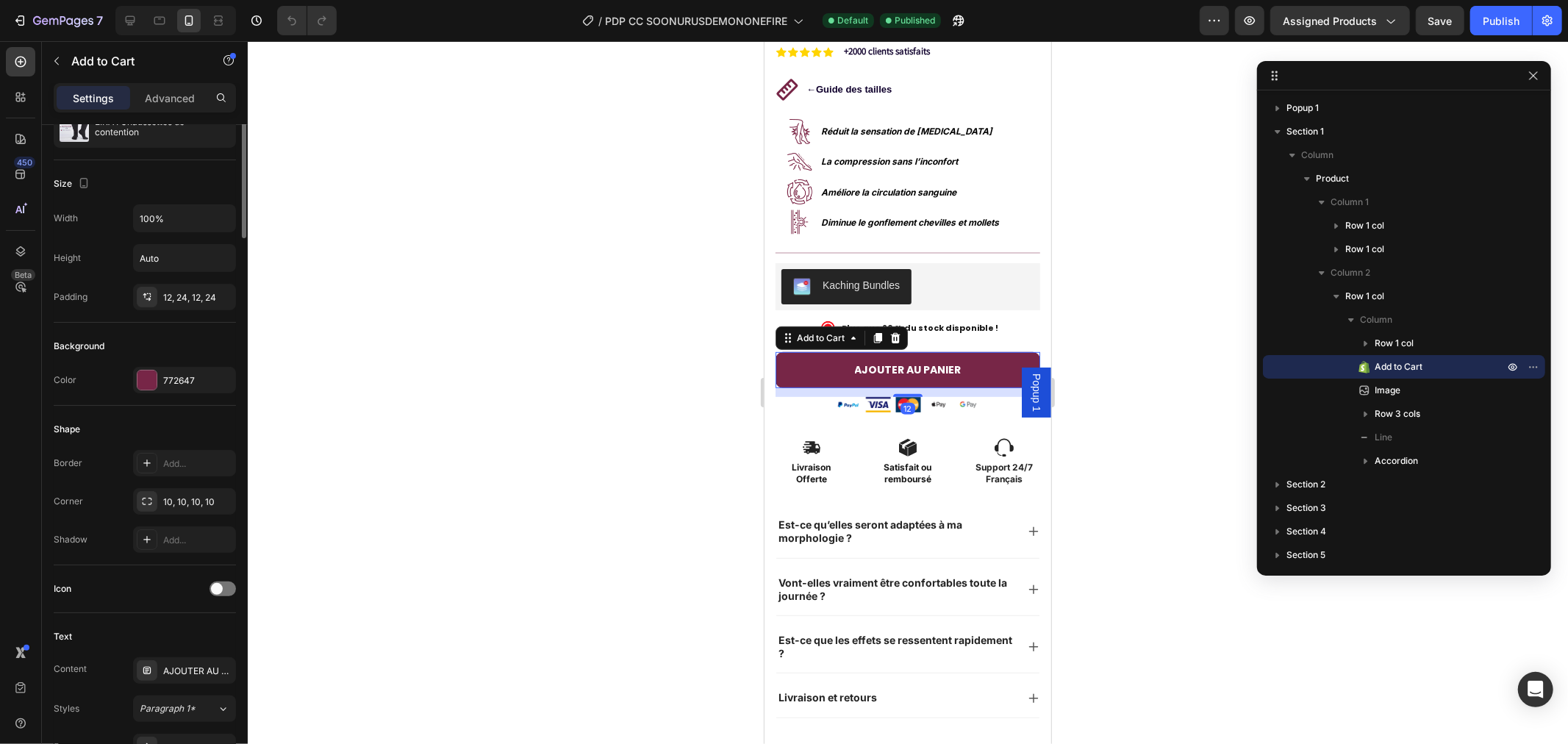
scroll to position [407, 0]
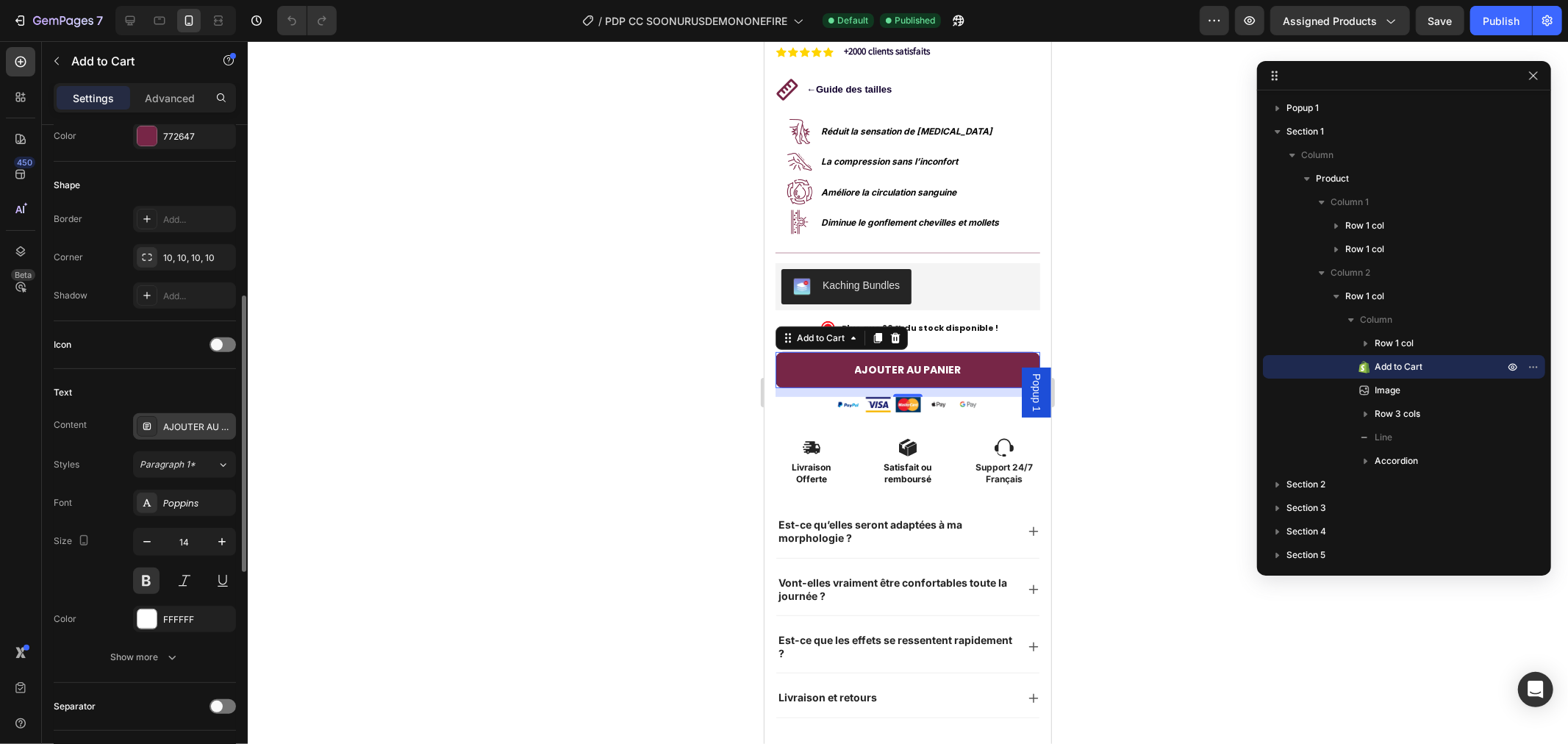
click at [150, 424] on icon at bounding box center [147, 427] width 8 height 8
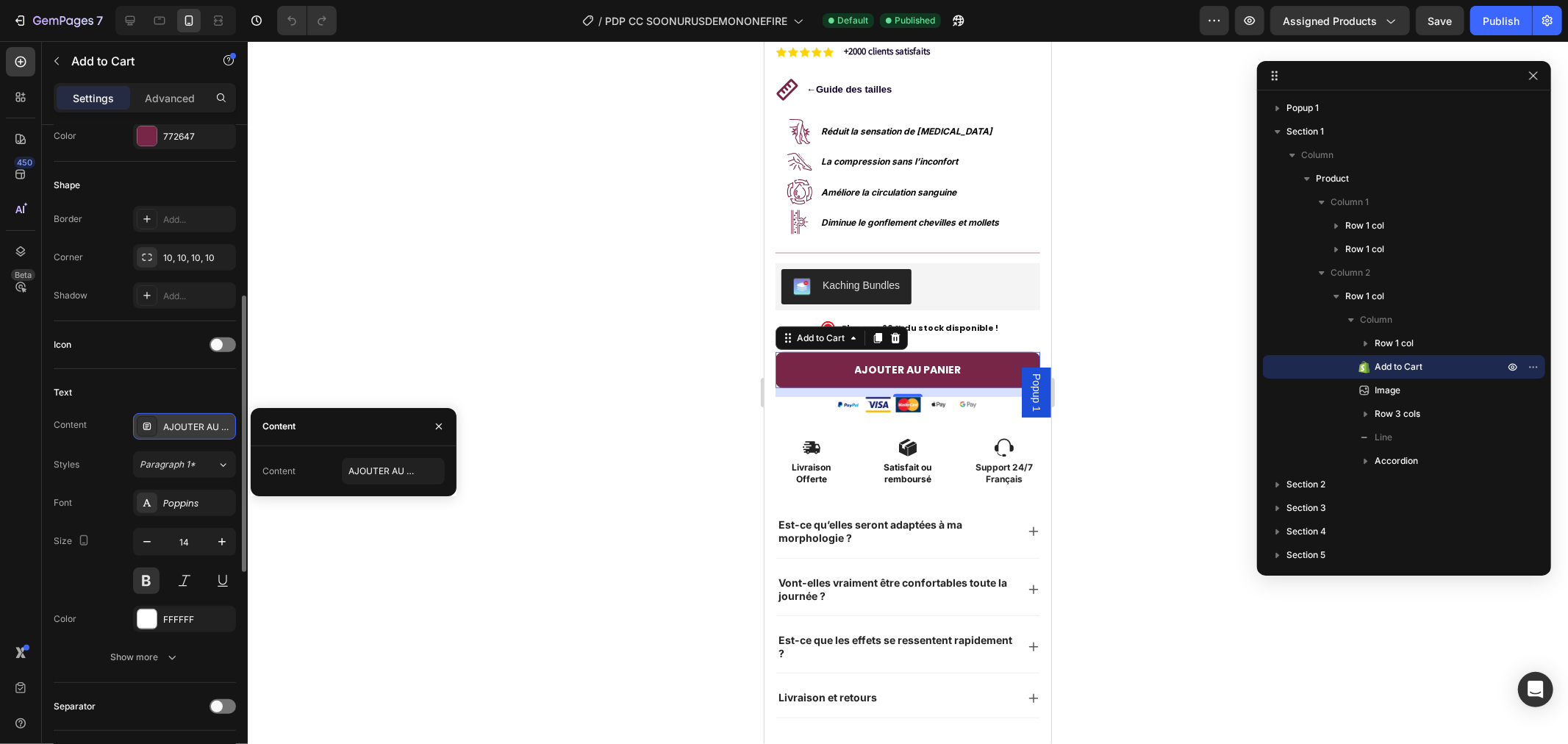
click at [147, 426] on icon at bounding box center [147, 426] width 5 height 1
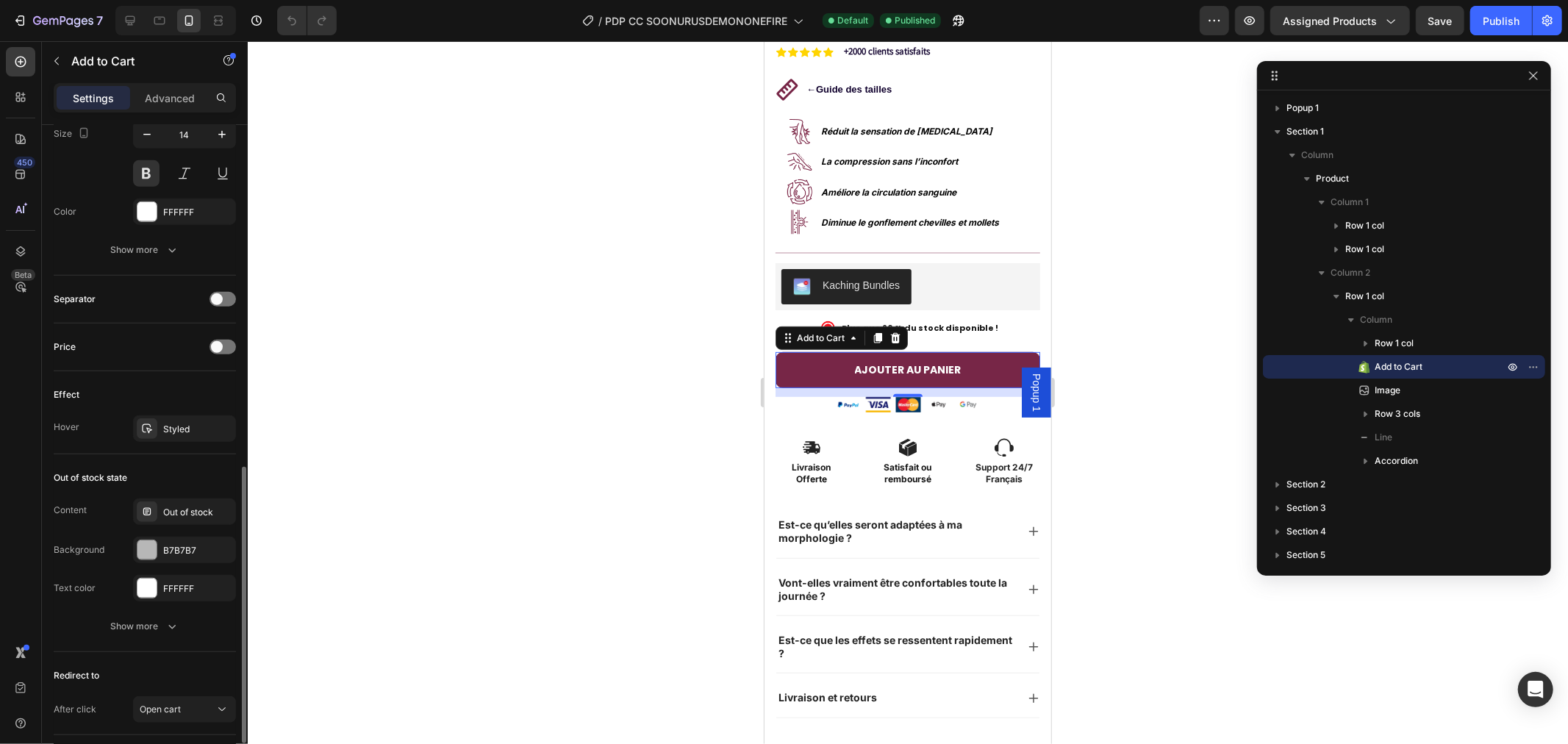
scroll to position [915, 0]
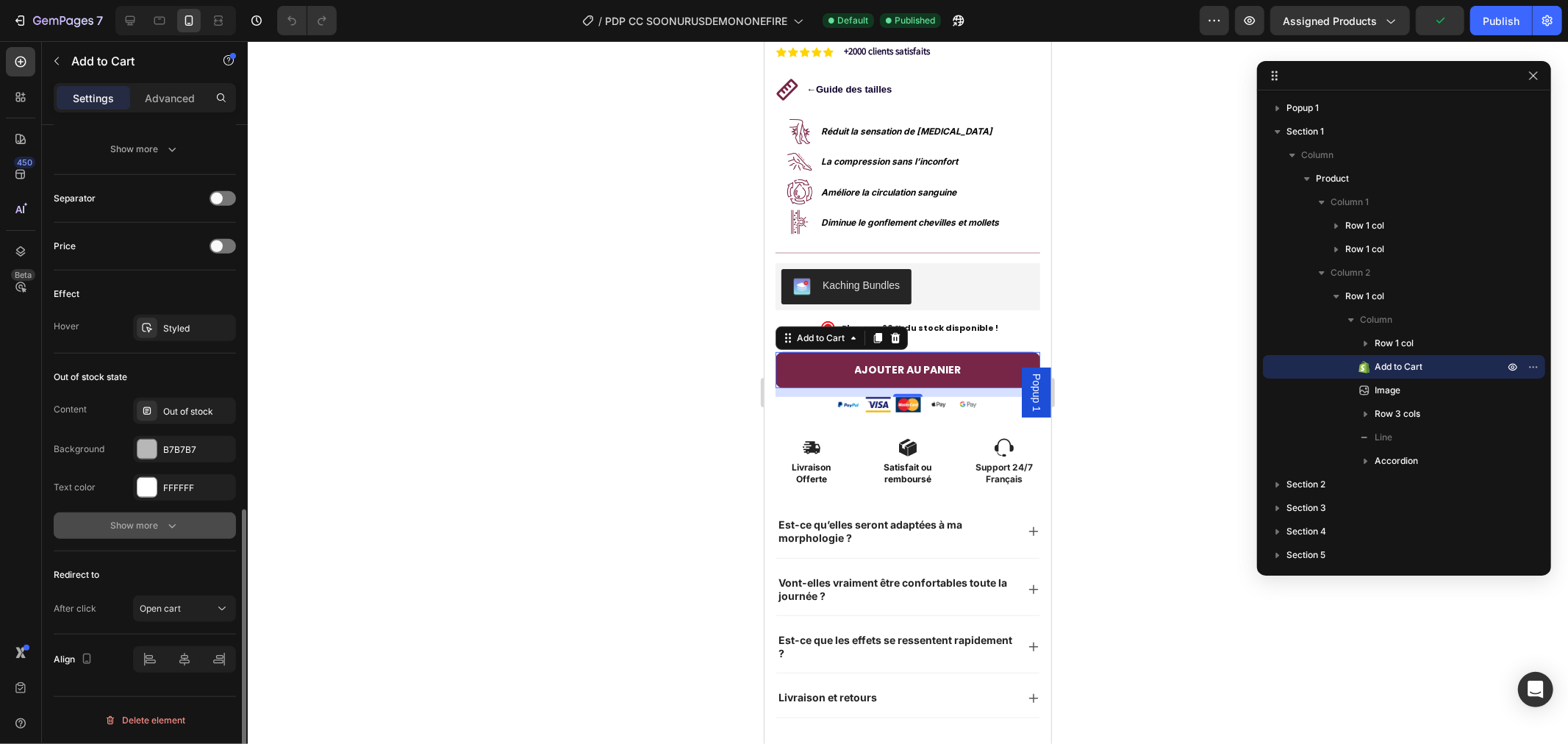
click at [135, 528] on div "Show more" at bounding box center [145, 525] width 69 height 15
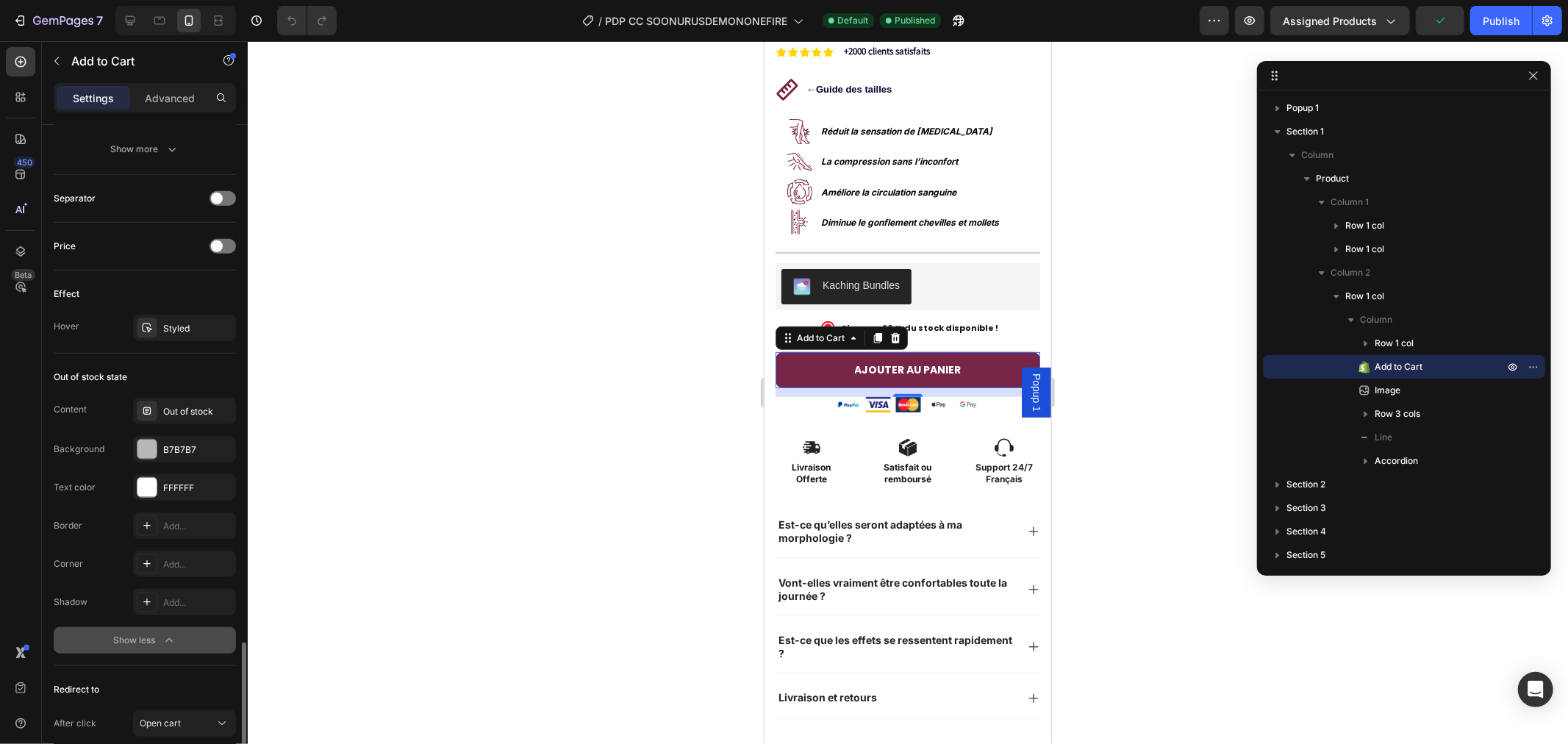
scroll to position [1030, 0]
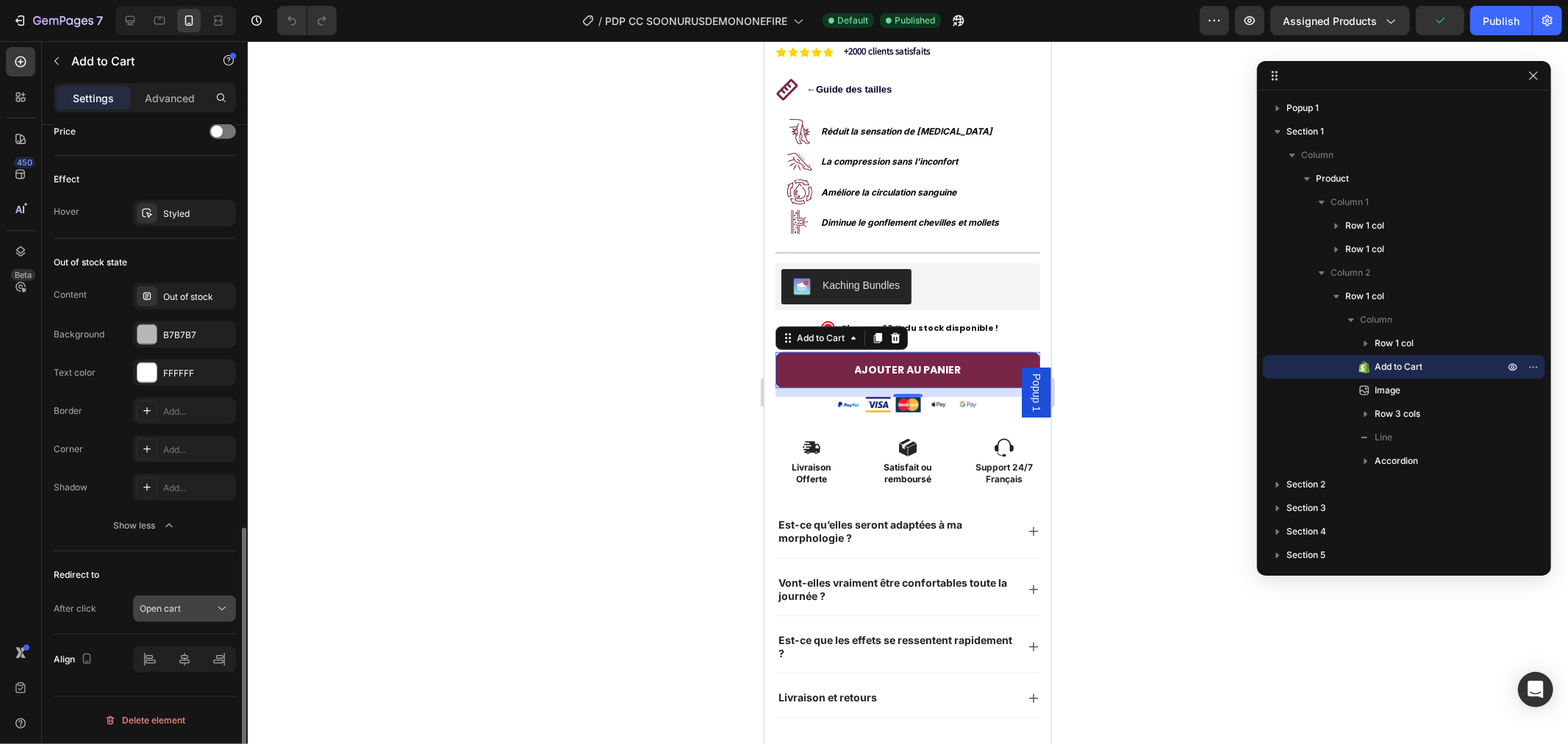
click at [169, 599] on button "Open cart" at bounding box center [184, 608] width 103 height 26
click at [169, 603] on span "Open cart" at bounding box center [161, 609] width 41 height 14
click at [845, 331] on div "Add to Cart" at bounding box center [820, 338] width 54 height 14
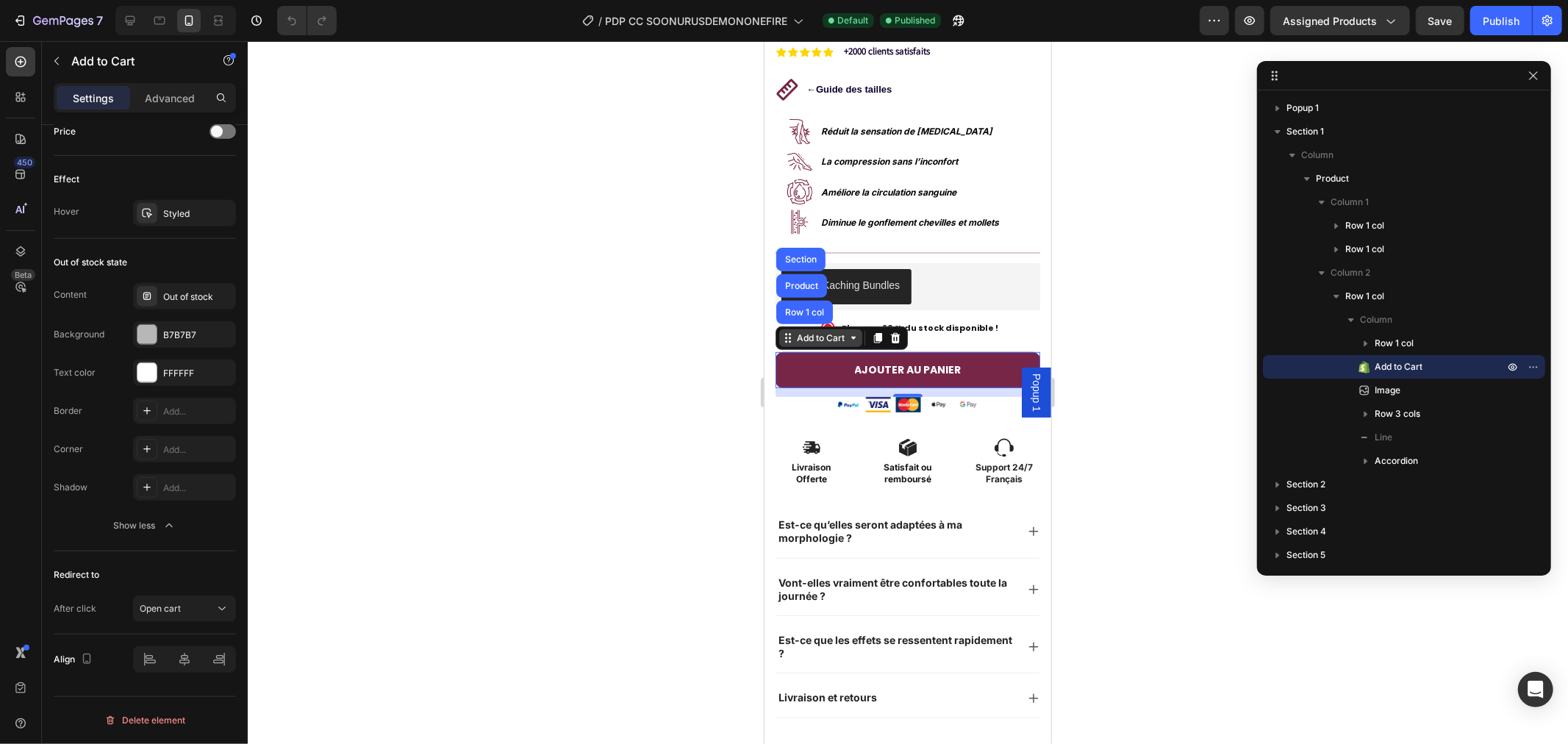
click at [837, 331] on div "Add to Cart" at bounding box center [820, 338] width 54 height 14
click at [583, 341] on div at bounding box center [908, 393] width 1320 height 703
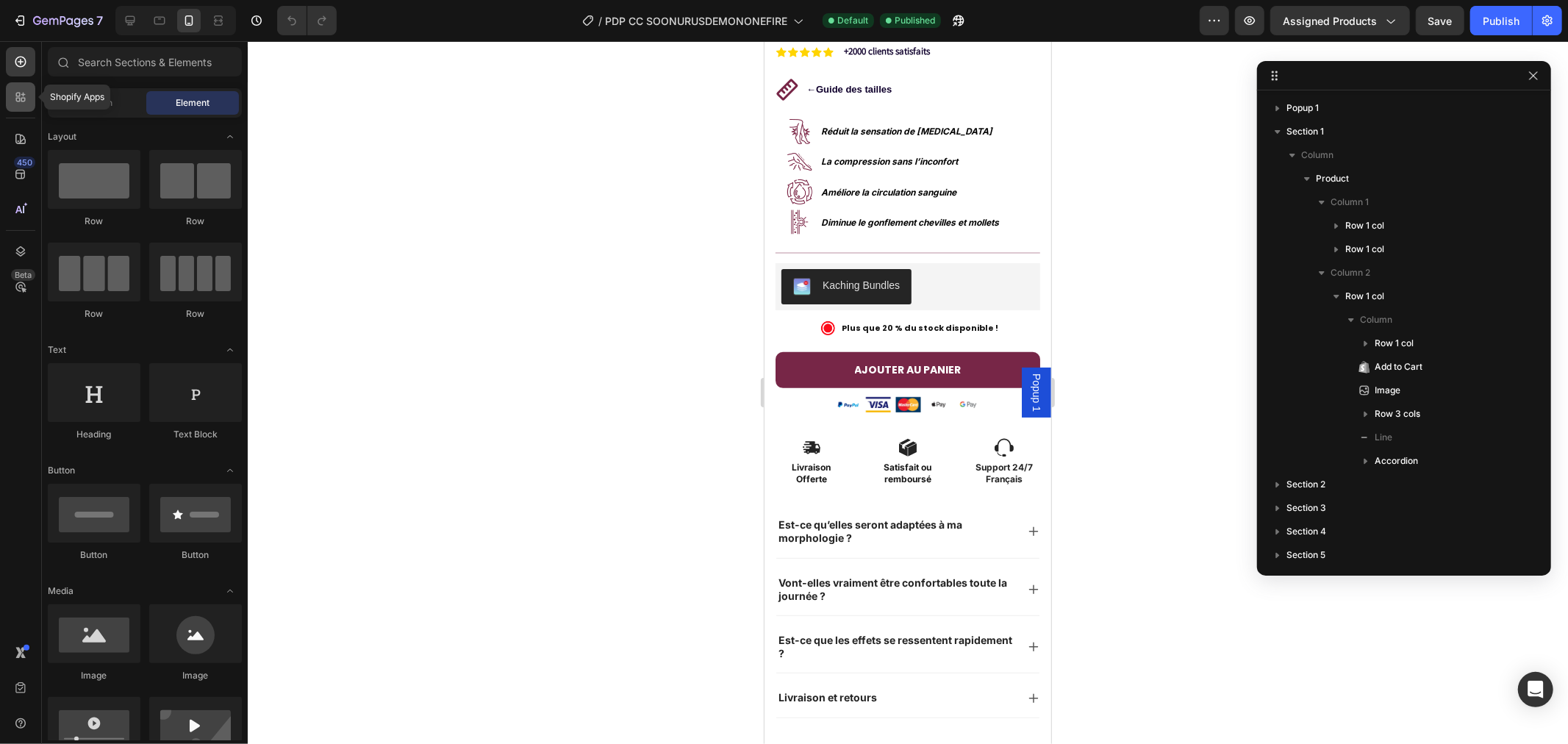
click at [23, 104] on icon at bounding box center [21, 97] width 15 height 15
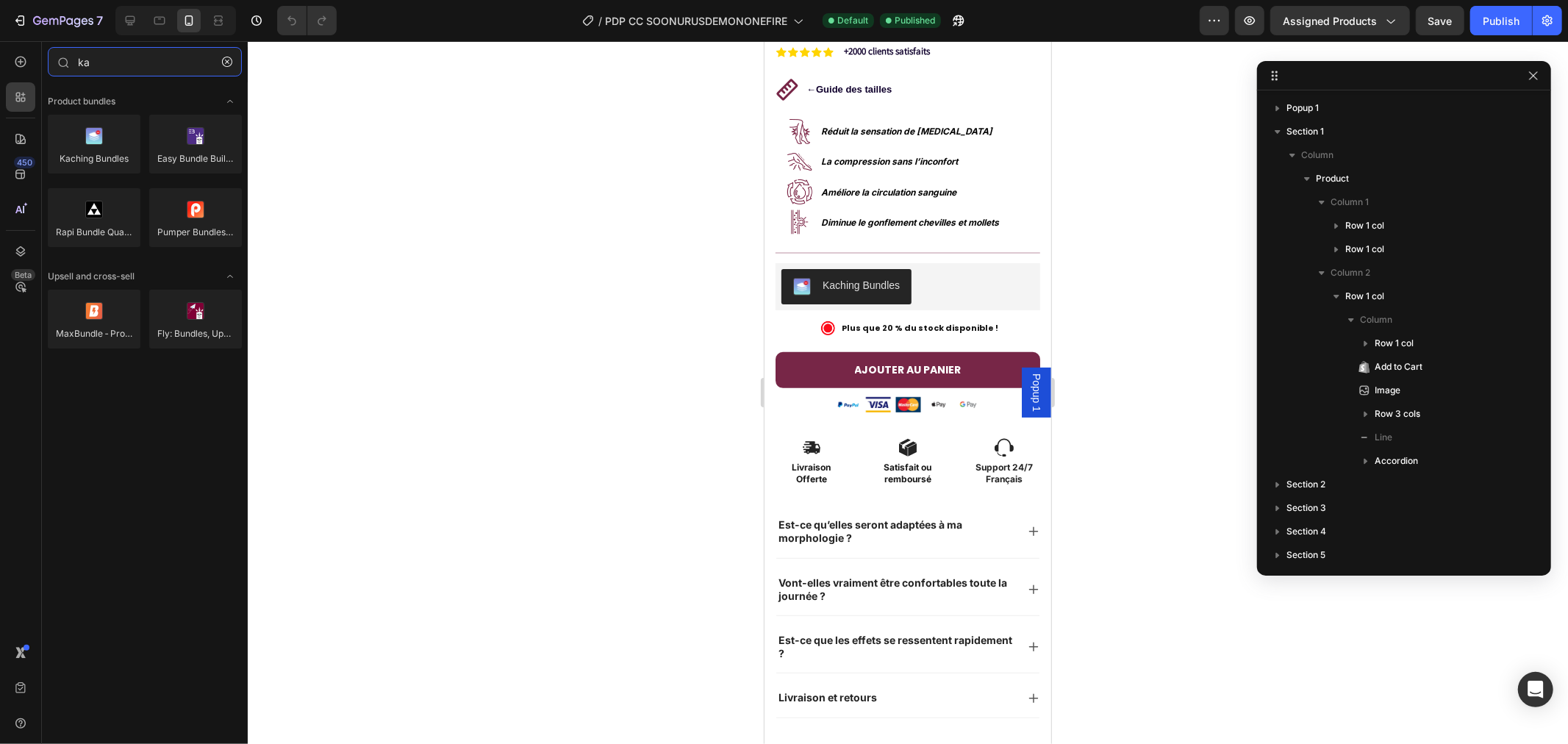
type input "k"
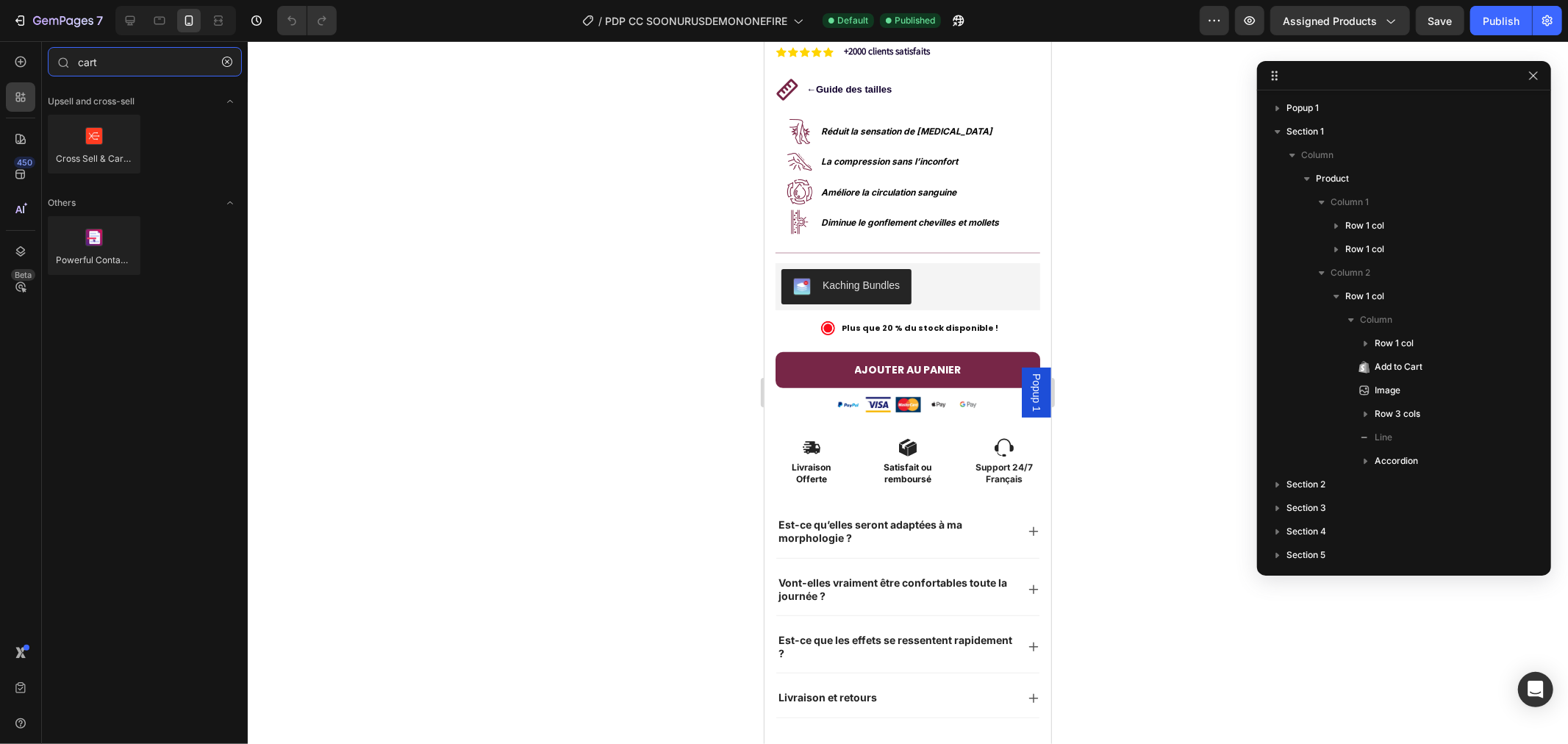
type input "cart"
click at [455, 165] on div at bounding box center [908, 393] width 1320 height 703
click at [230, 61] on icon "button" at bounding box center [227, 62] width 11 height 11
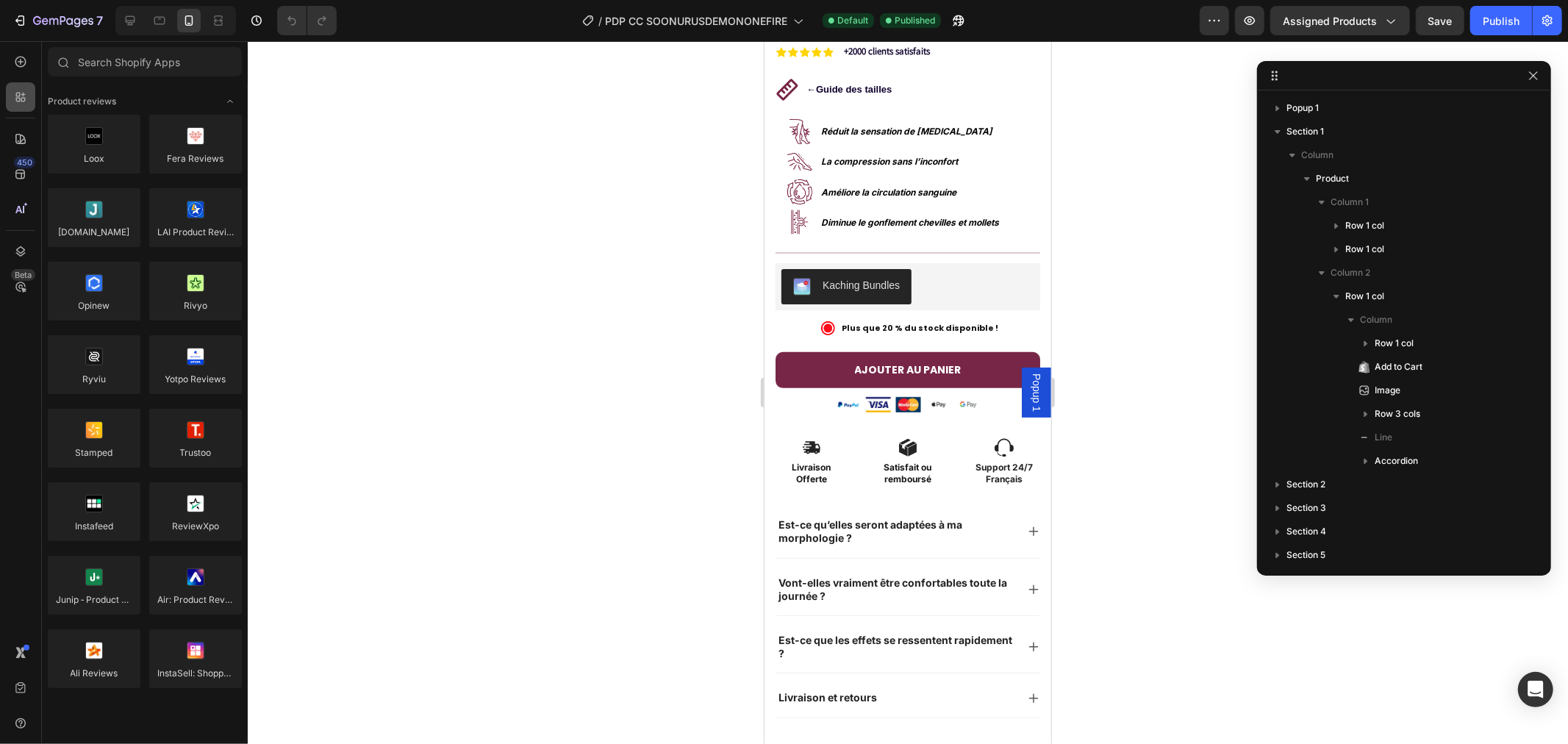
click at [24, 90] on icon at bounding box center [21, 97] width 15 height 15
click at [513, 184] on div at bounding box center [908, 393] width 1320 height 703
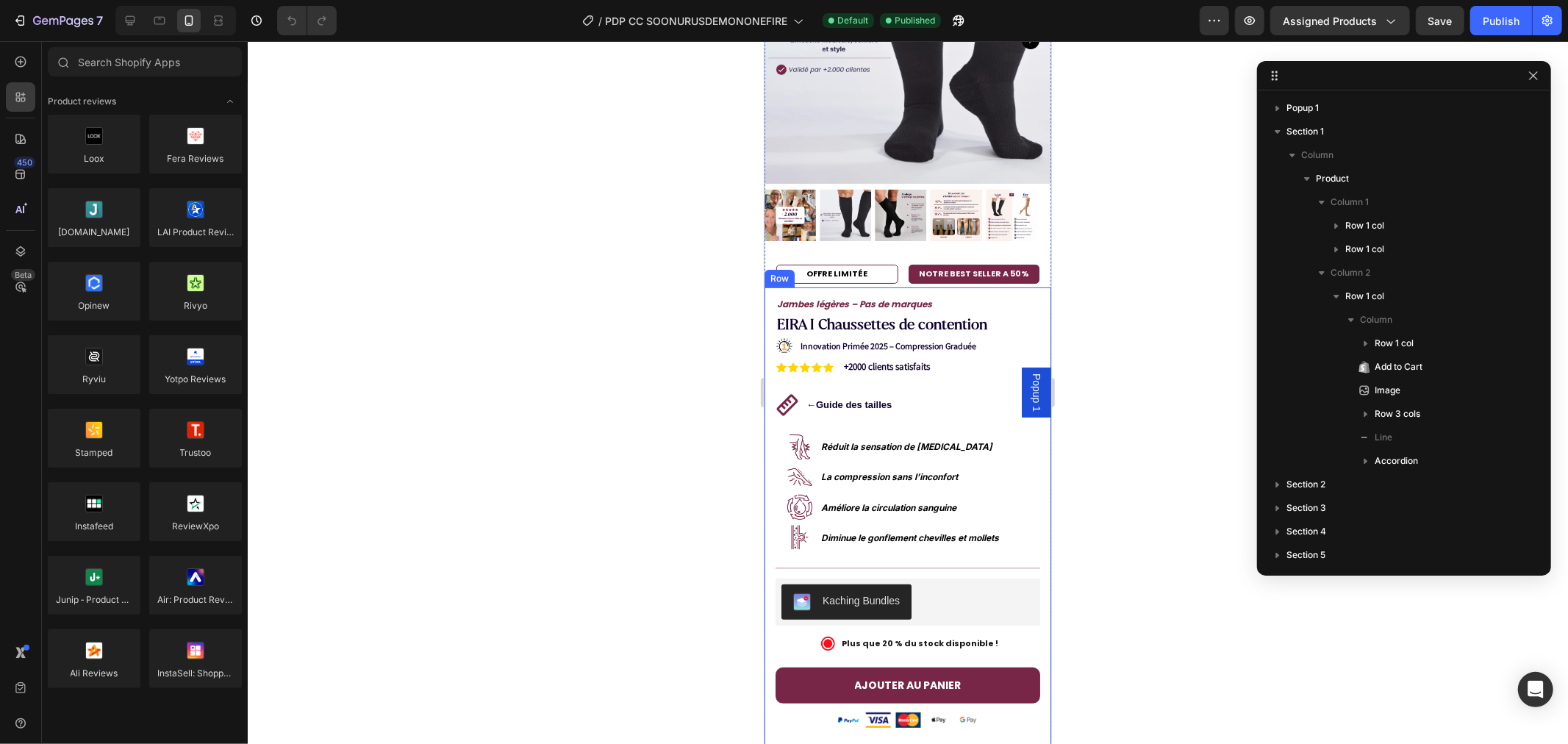
scroll to position [163, 0]
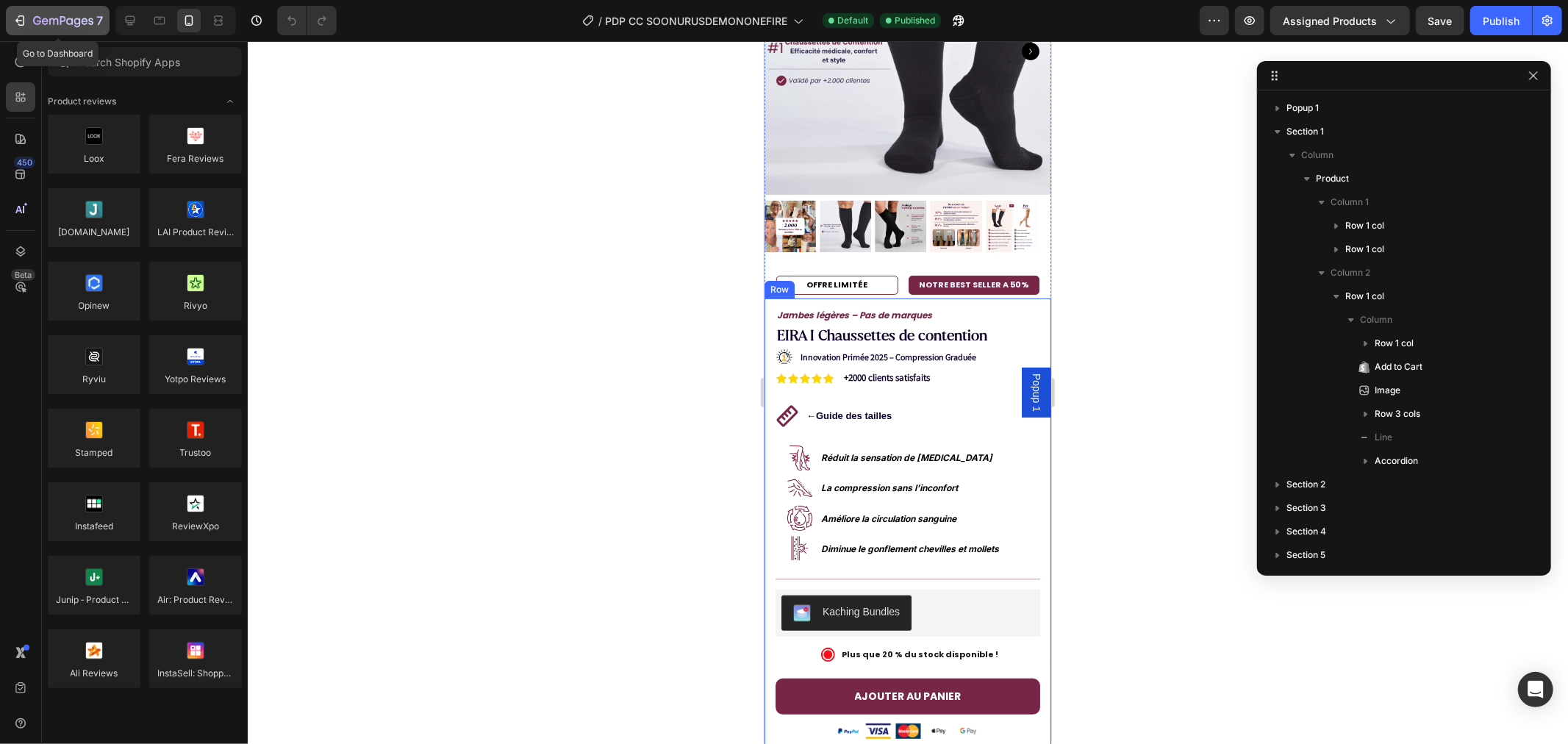
click at [31, 17] on div "7" at bounding box center [58, 21] width 90 height 18
